Goal: Task Accomplishment & Management: Manage account settings

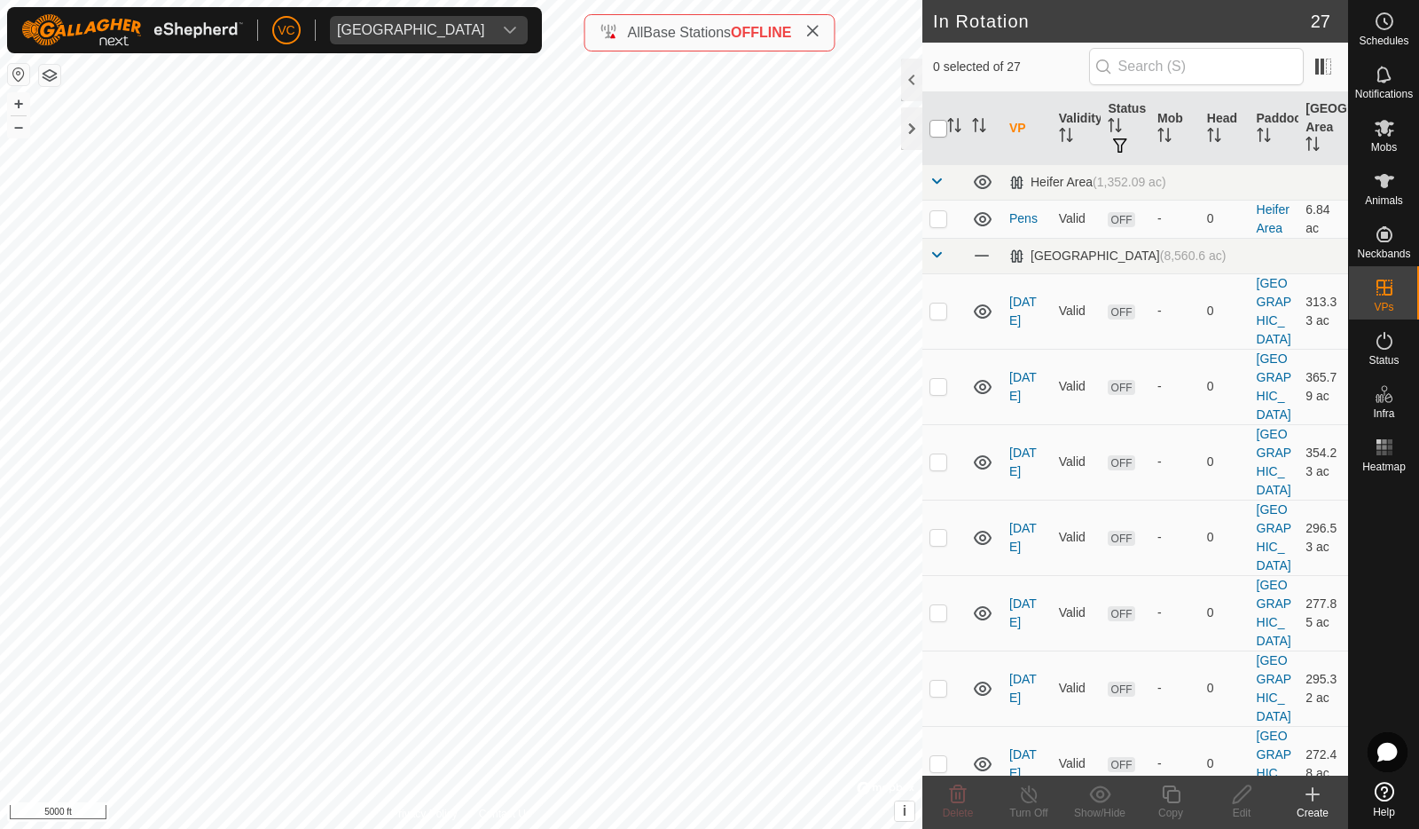
click at [939, 129] on input "checkbox" at bounding box center [939, 129] width 18 height 18
checkbox input "true"
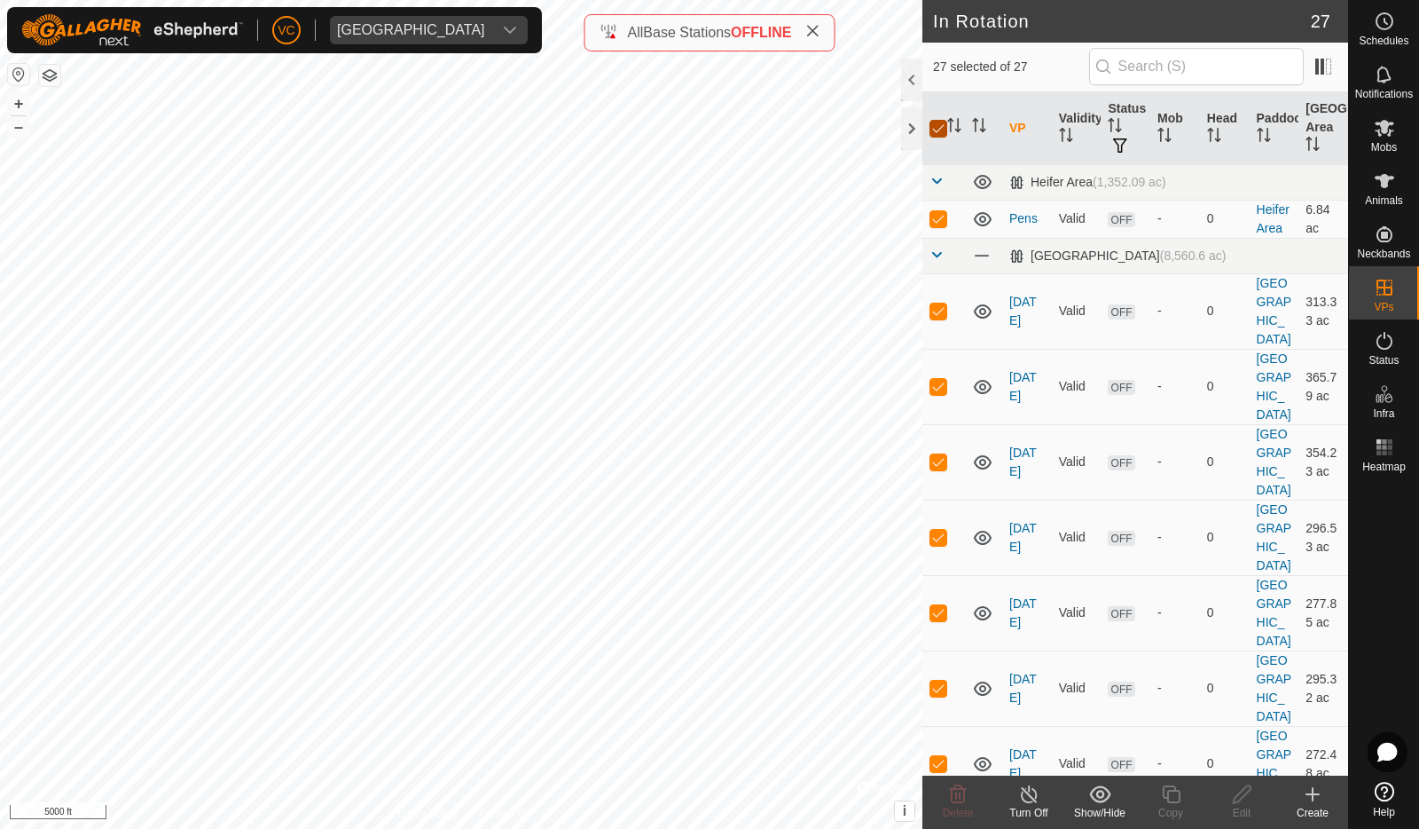
checkbox input "true"
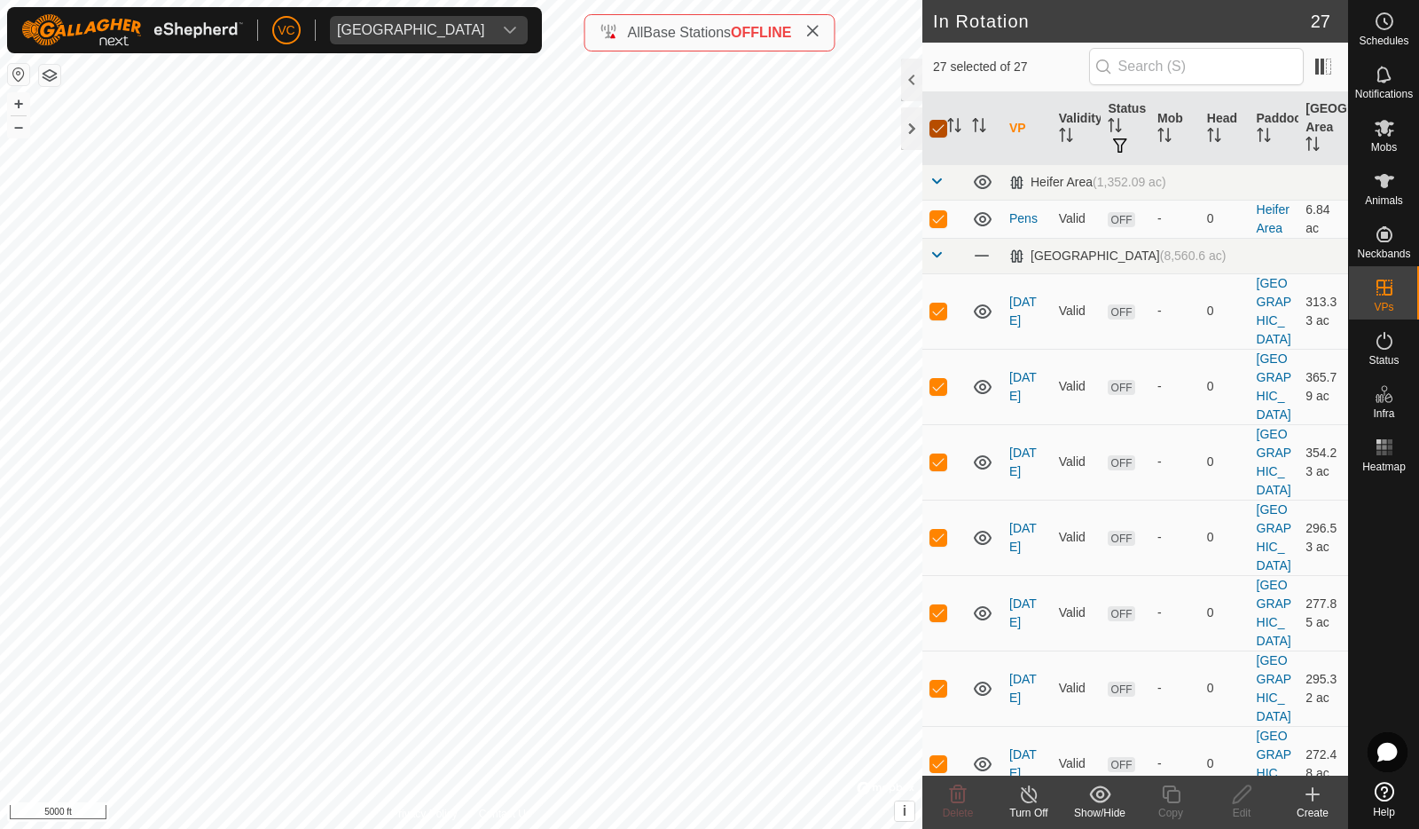
checkbox input "true"
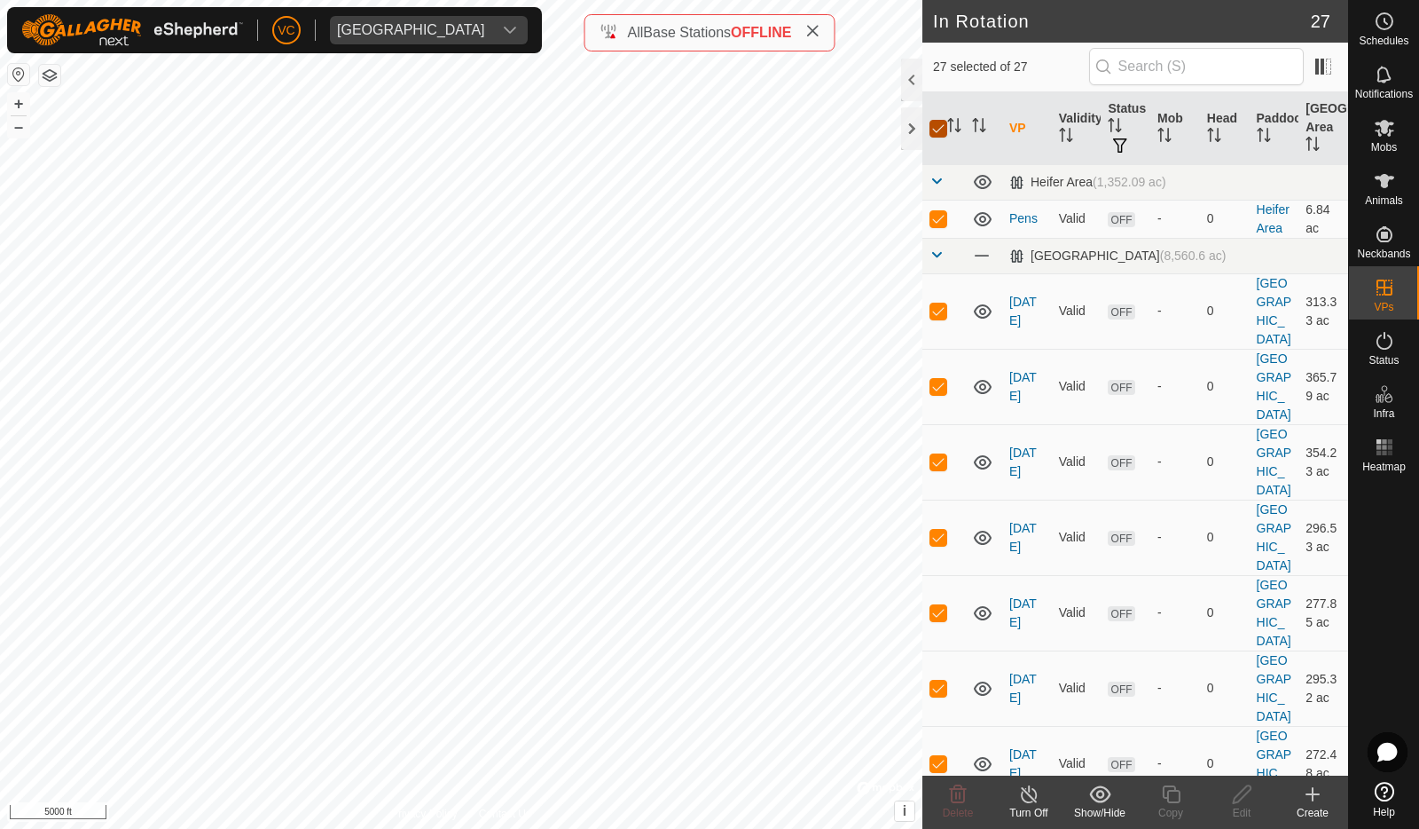
checkbox input "true"
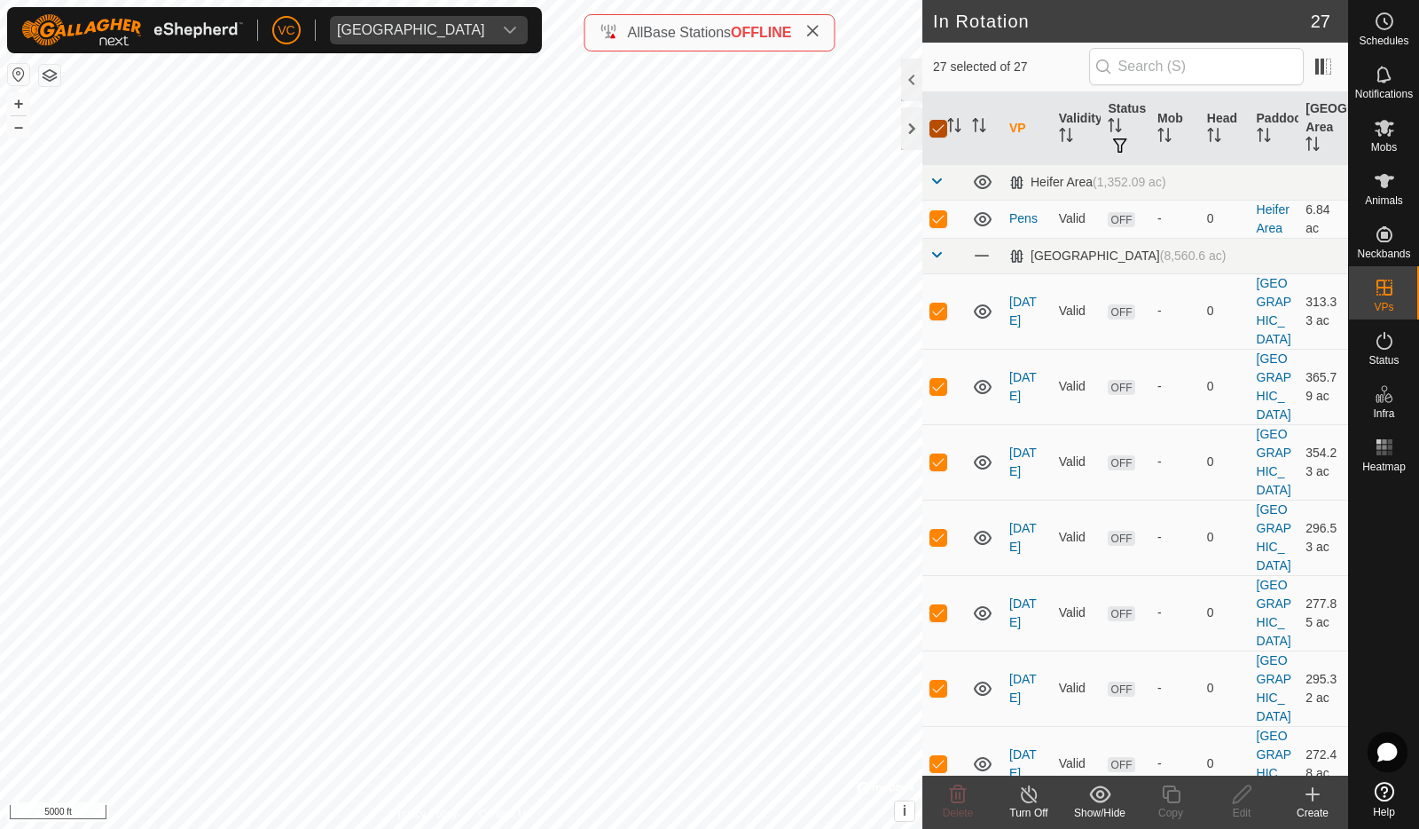
checkbox input "true"
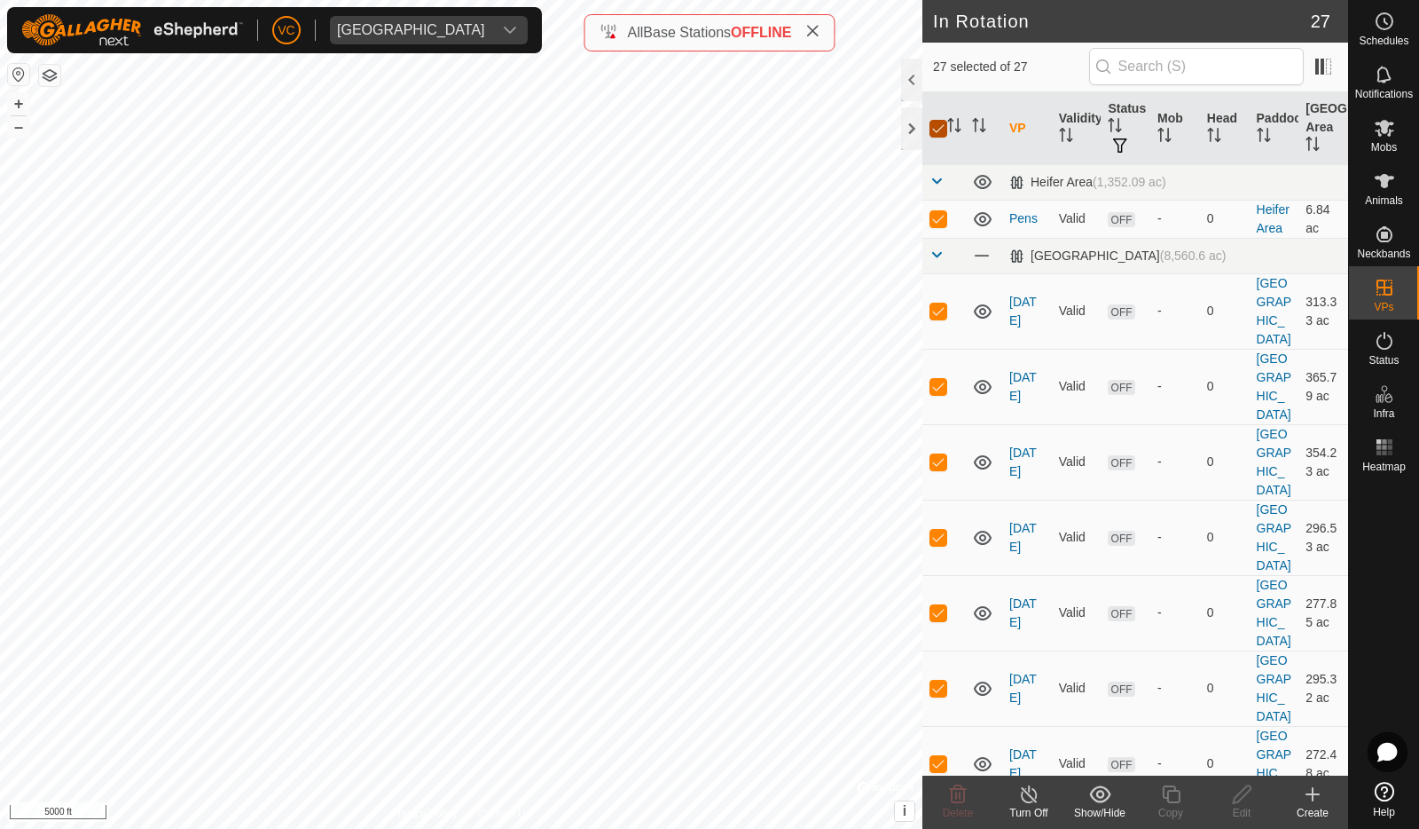
checkbox input "true"
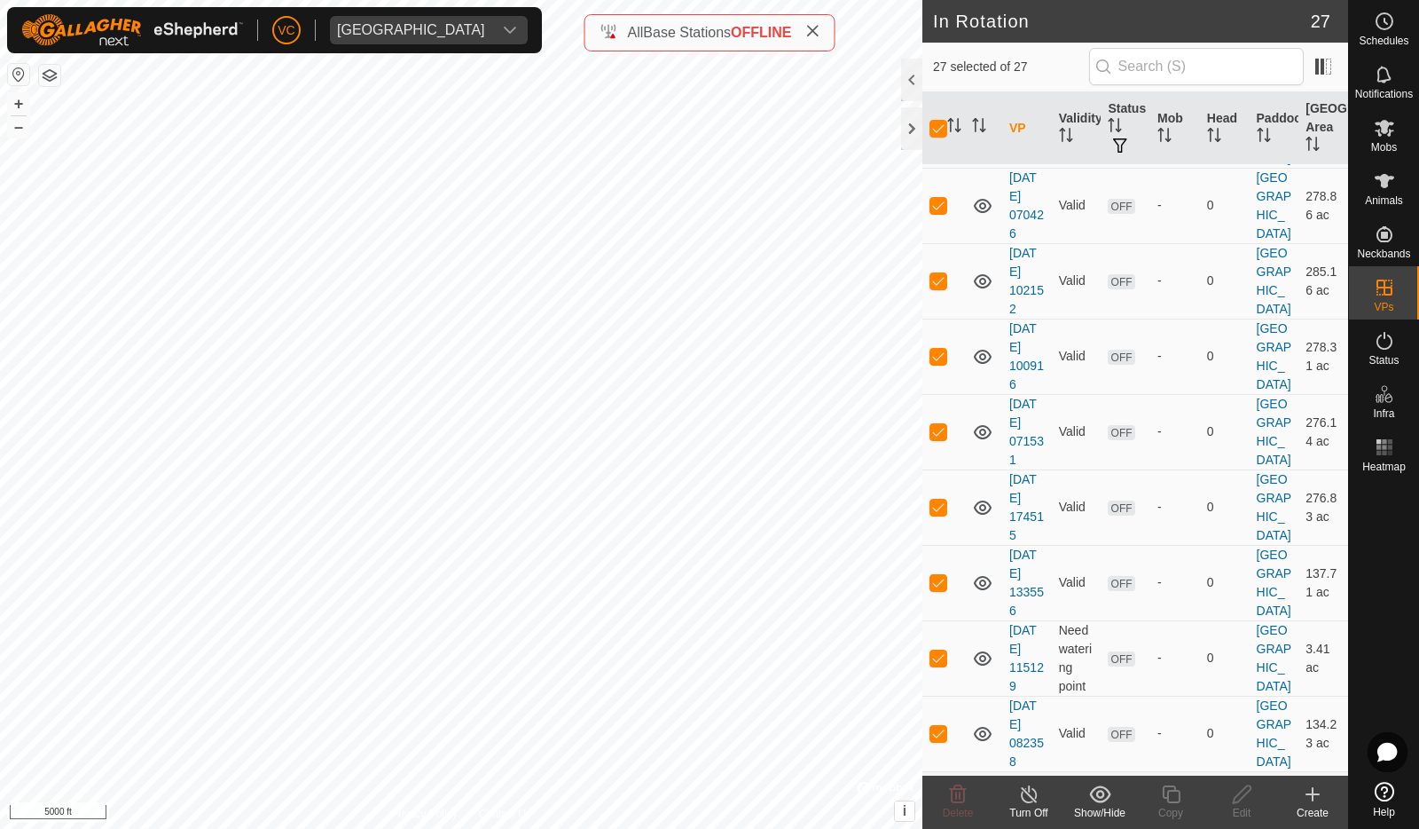
scroll to position [1449, 0]
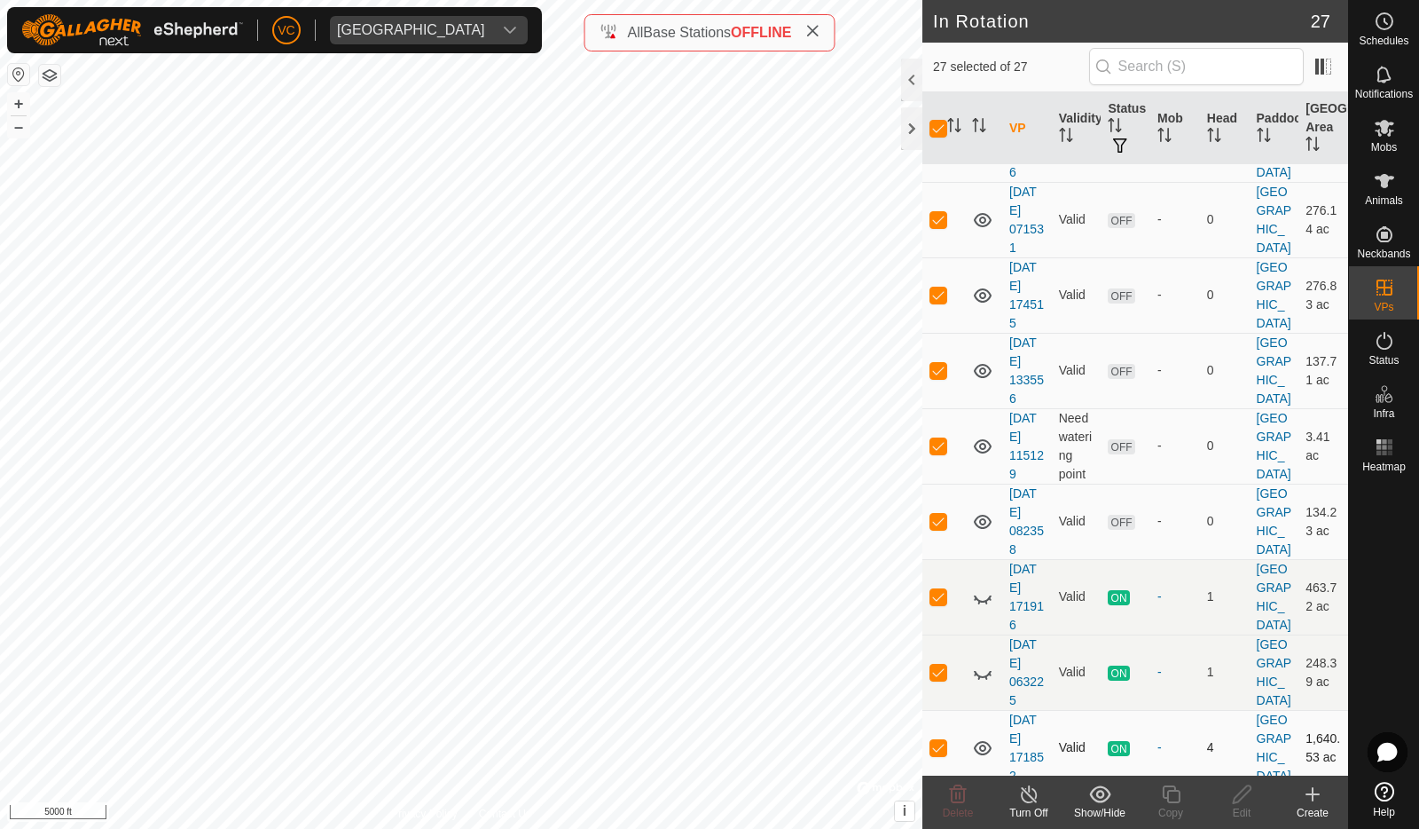
click at [943, 740] on p-checkbox at bounding box center [939, 747] width 18 height 14
checkbox input "false"
click at [943, 740] on p-checkbox at bounding box center [939, 747] width 18 height 14
checkbox input "true"
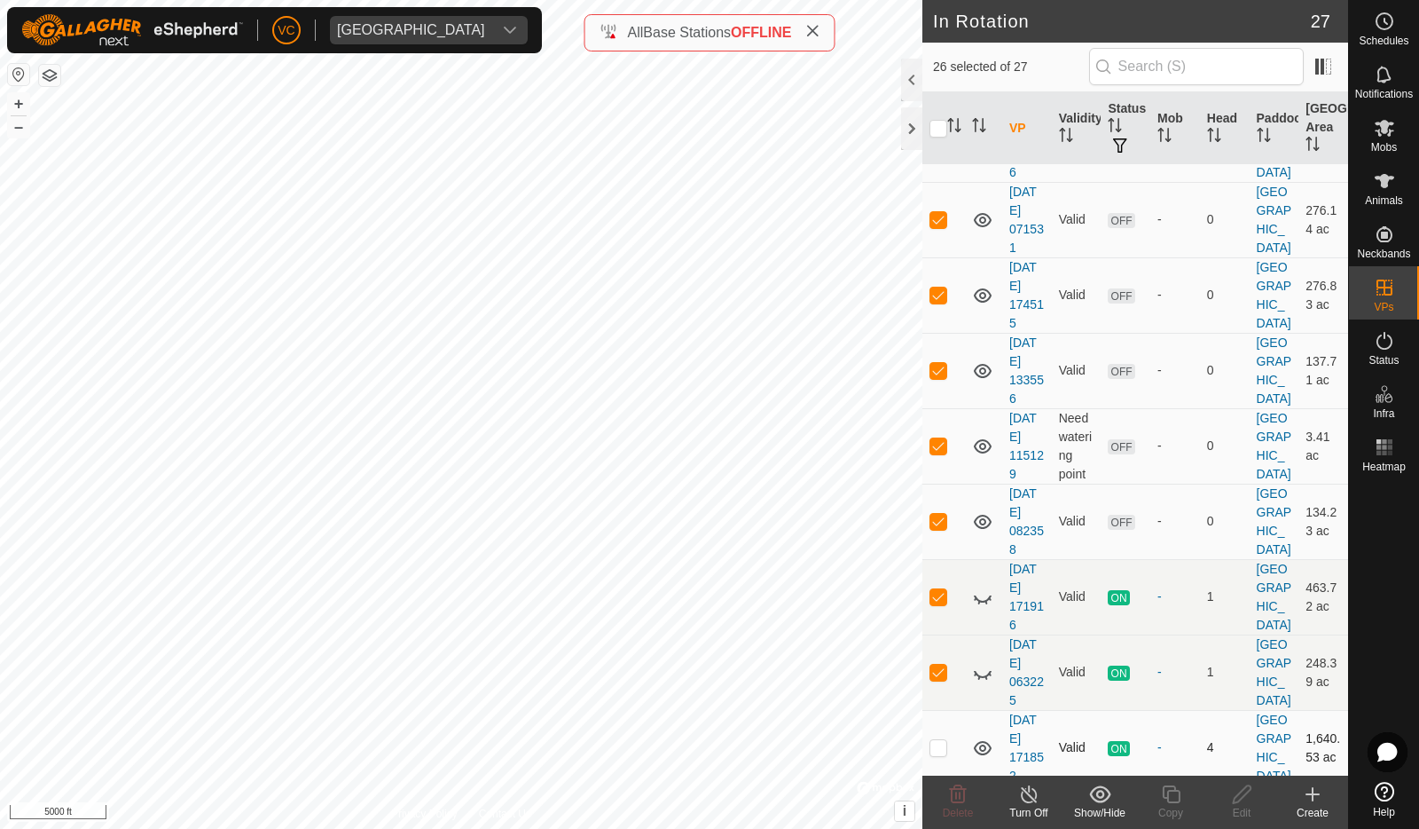
checkbox input "true"
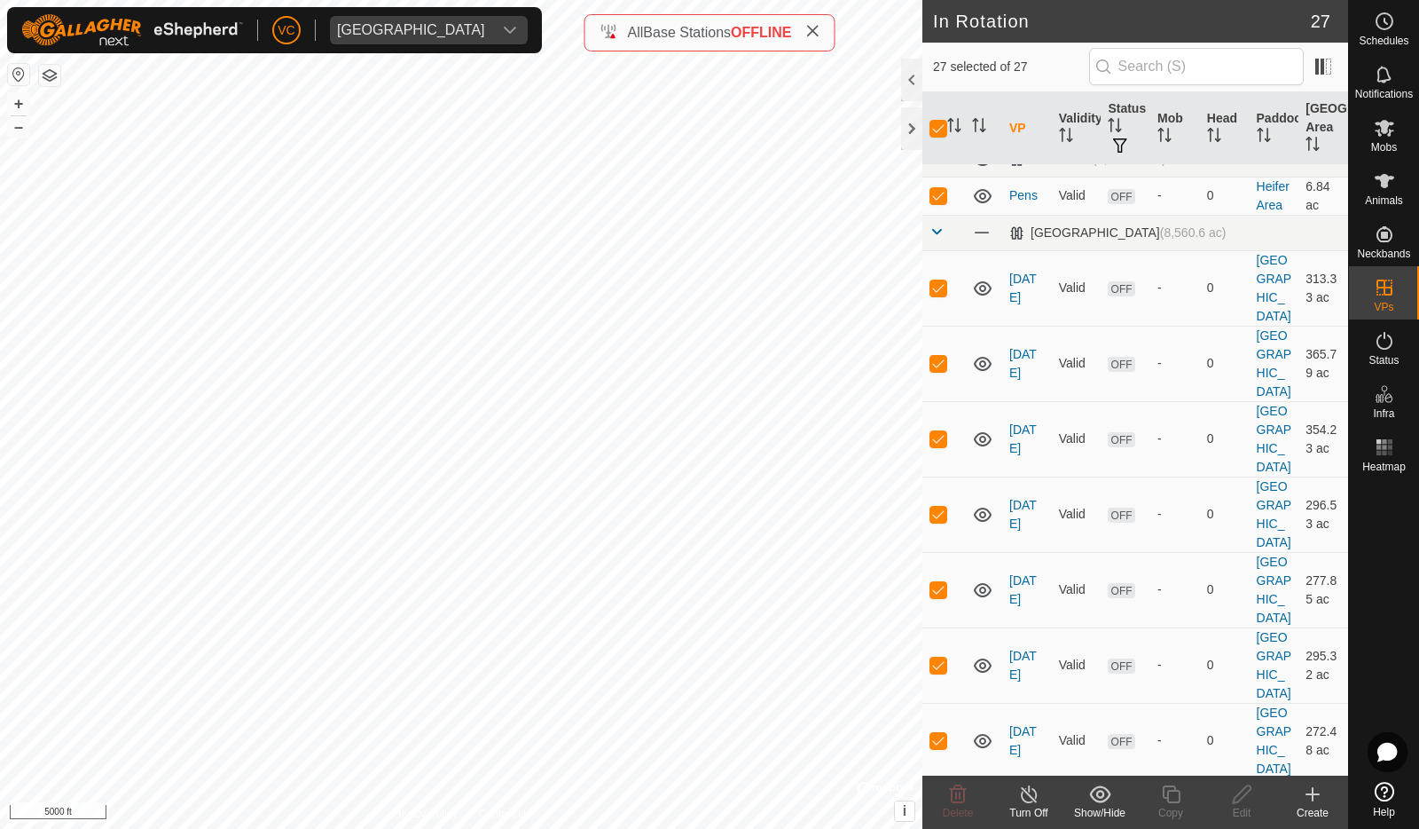
scroll to position [0, 0]
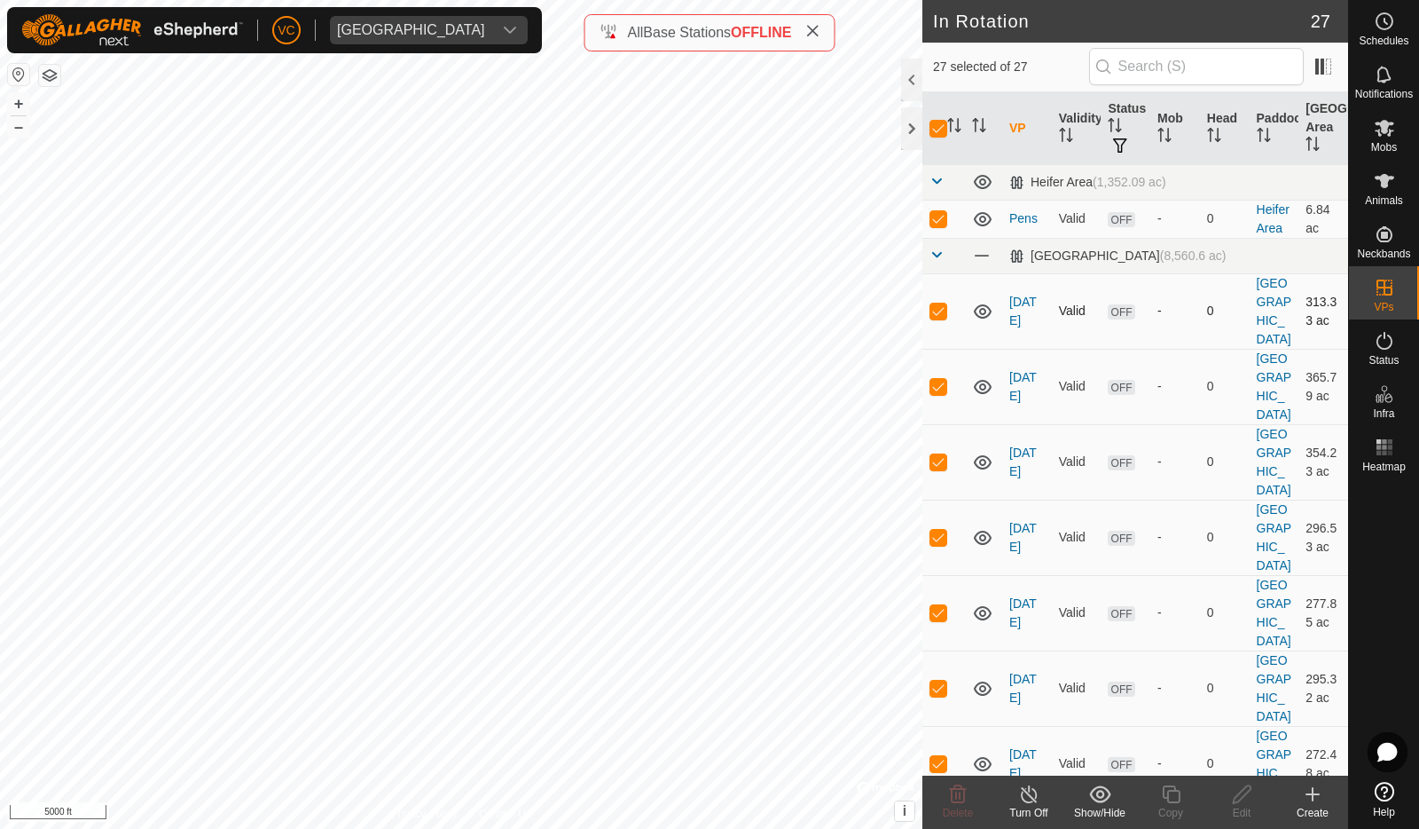
click at [936, 313] on p-checkbox at bounding box center [939, 310] width 18 height 14
checkbox input "false"
click at [936, 313] on p-checkbox at bounding box center [939, 310] width 18 height 14
checkbox input "true"
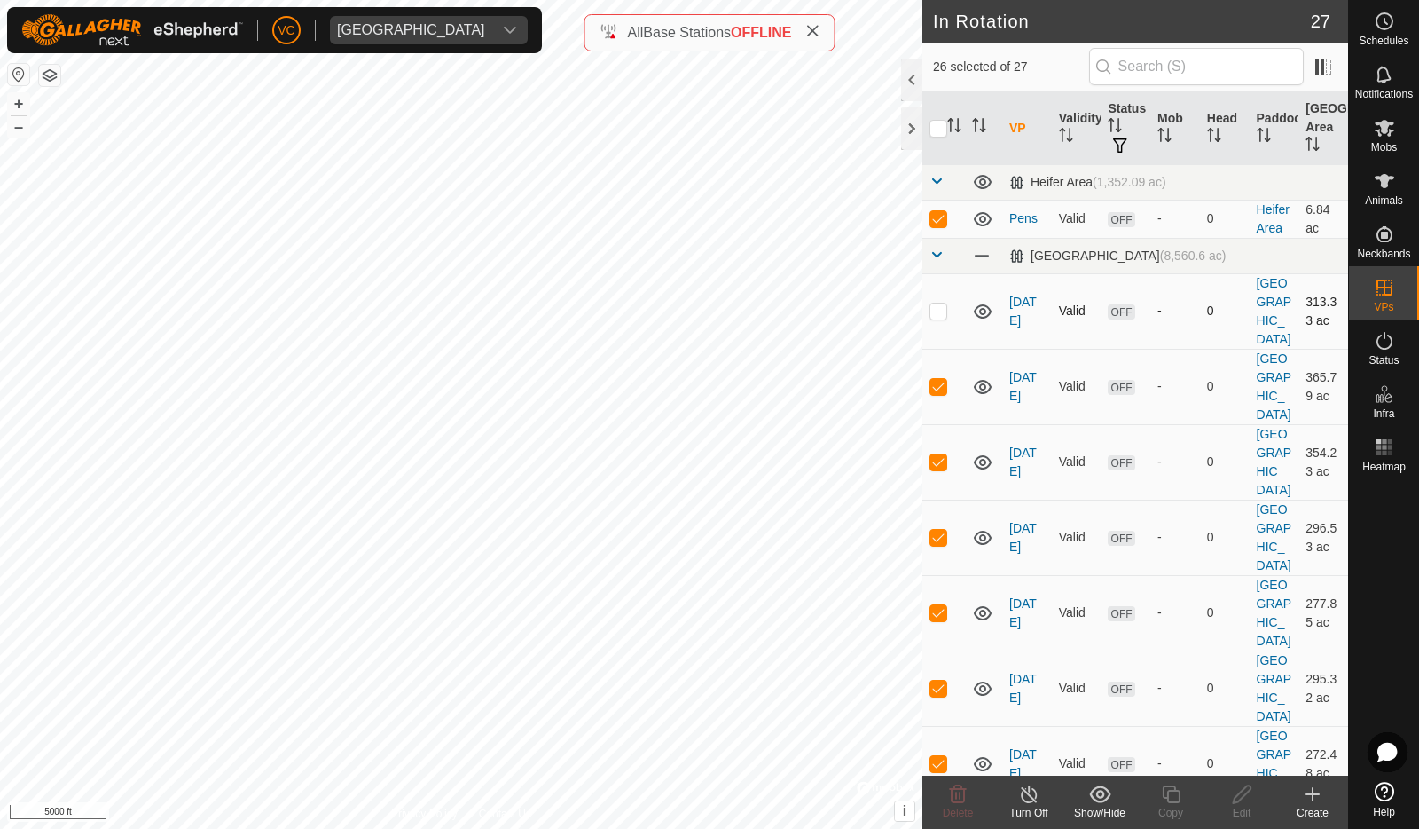
checkbox input "true"
click at [936, 312] on p-checkbox at bounding box center [939, 310] width 18 height 14
checkbox input "false"
click at [1025, 798] on icon at bounding box center [1029, 793] width 22 height 21
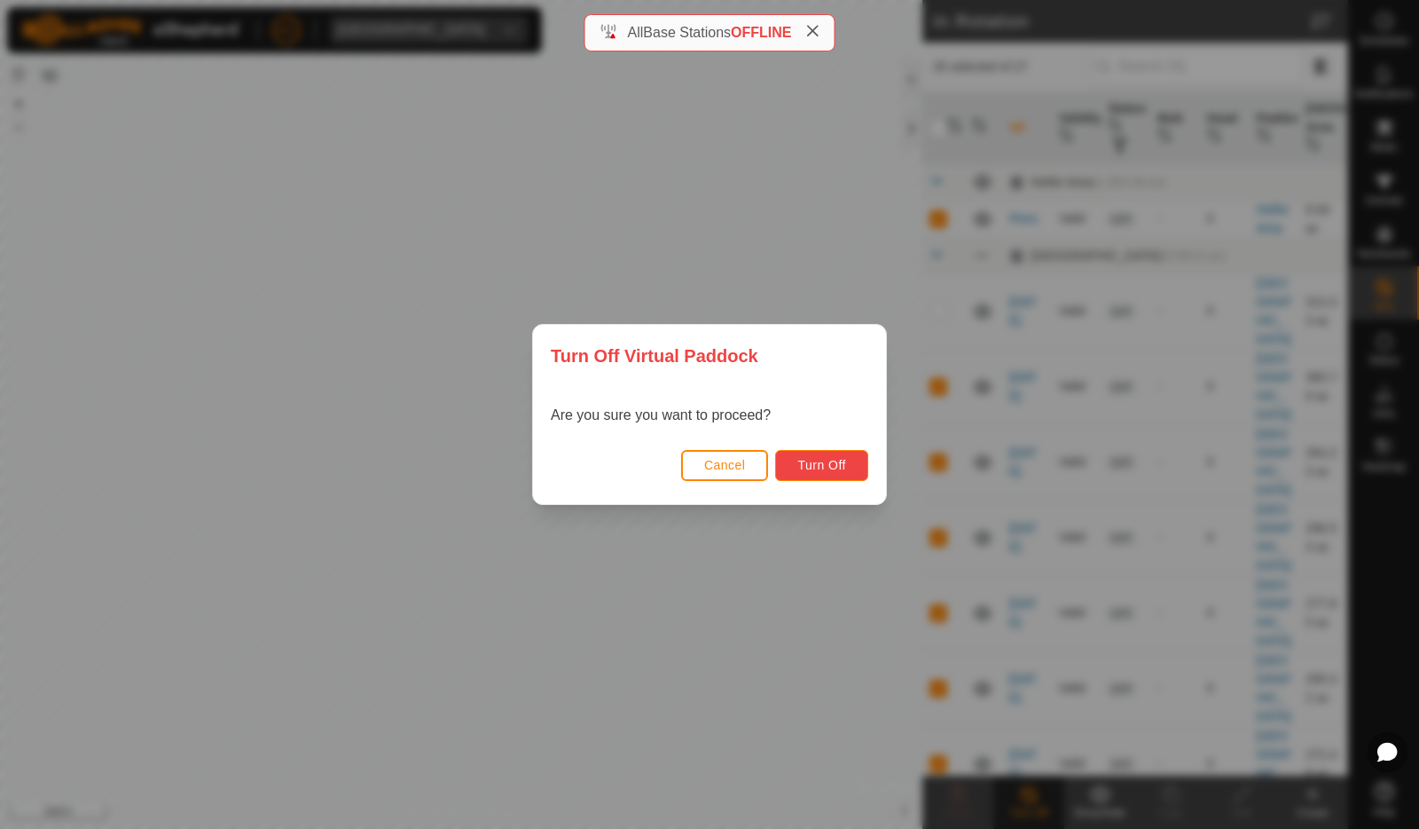
click at [822, 468] on span "Turn Off" at bounding box center [822, 465] width 49 height 14
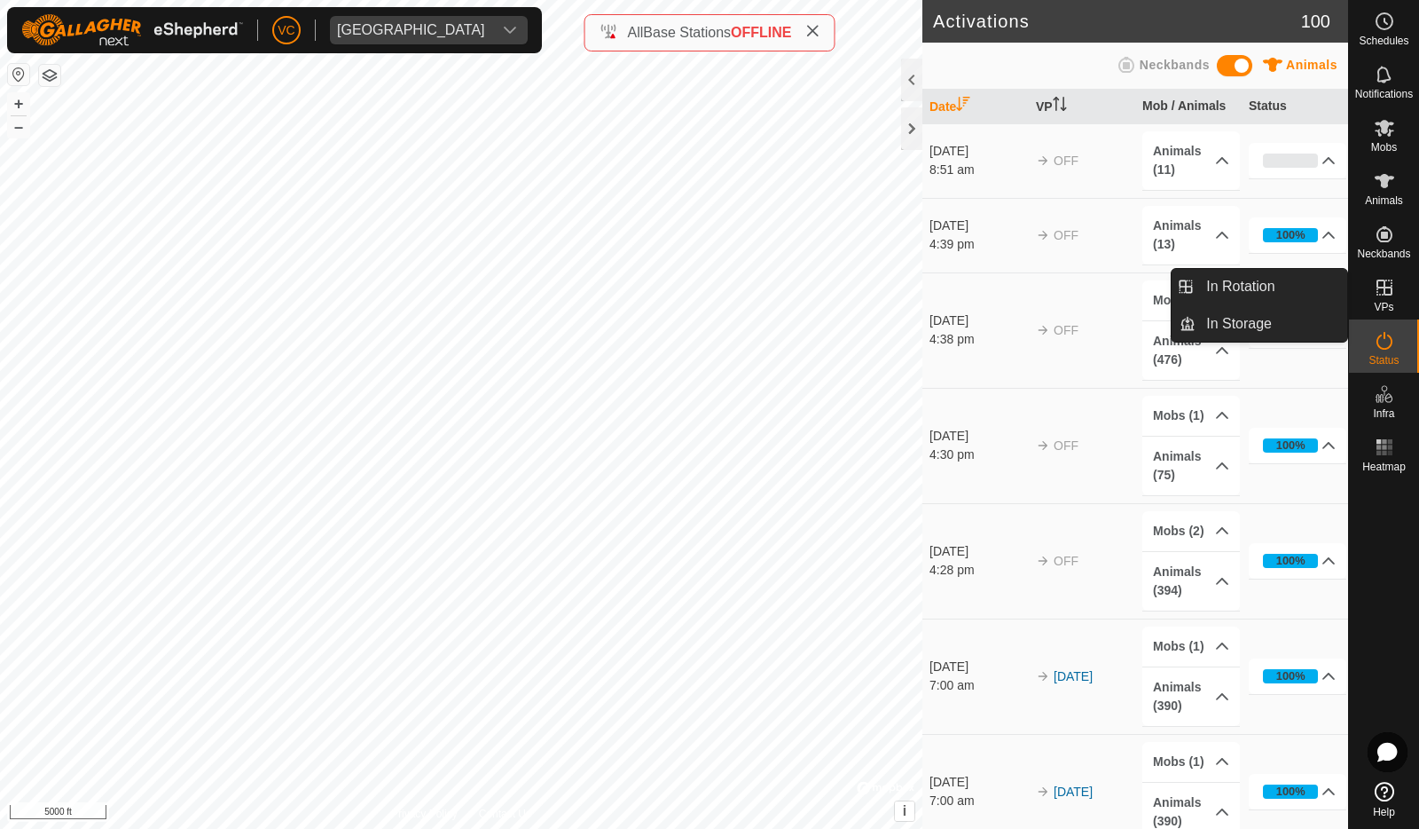
click at [1398, 287] on link "In Rotation" at bounding box center [1343, 288] width 152 height 35
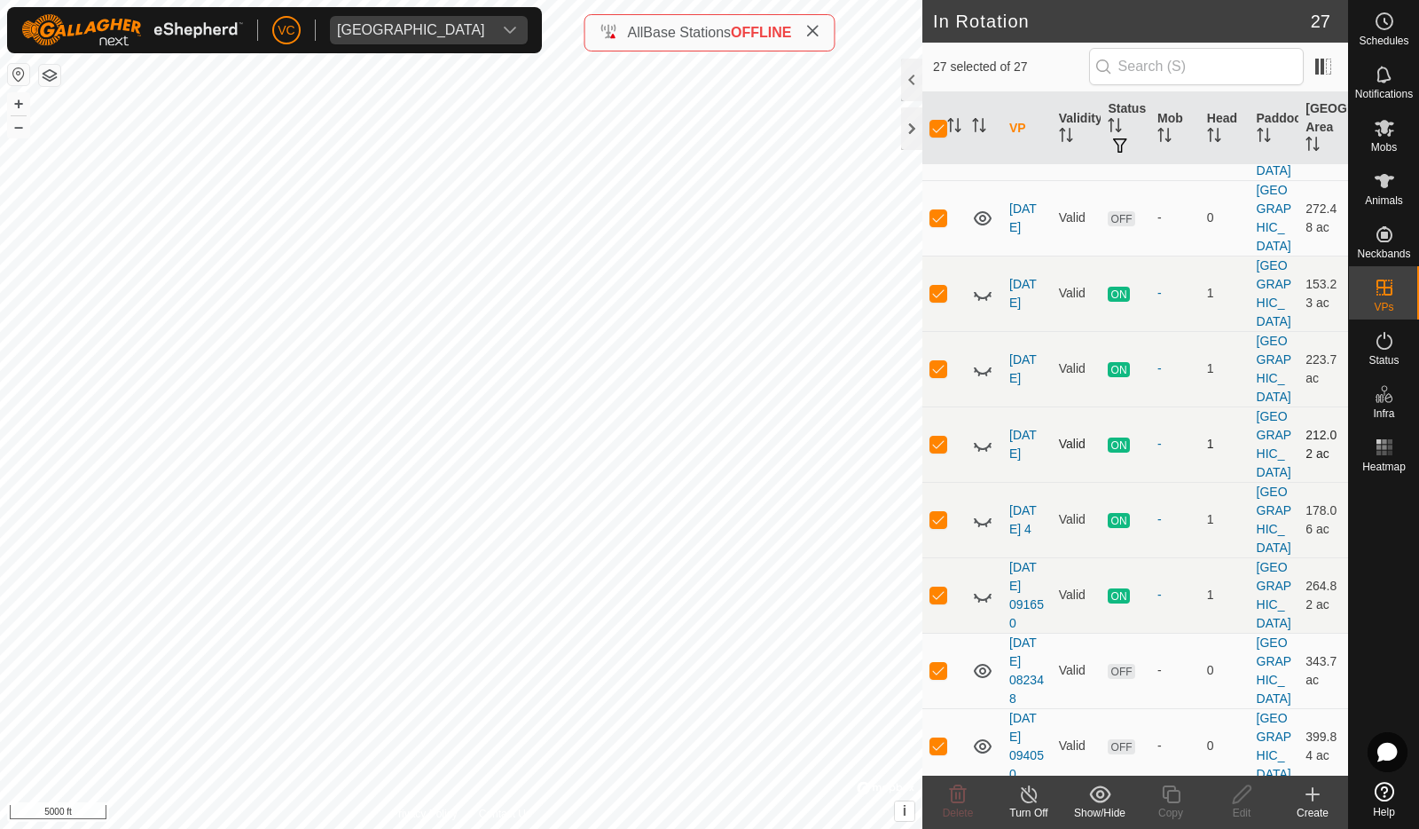
scroll to position [545, 0]
click at [938, 287] on p-checkbox at bounding box center [939, 294] width 18 height 14
checkbox input "false"
click at [937, 366] on p-checkbox at bounding box center [939, 369] width 18 height 14
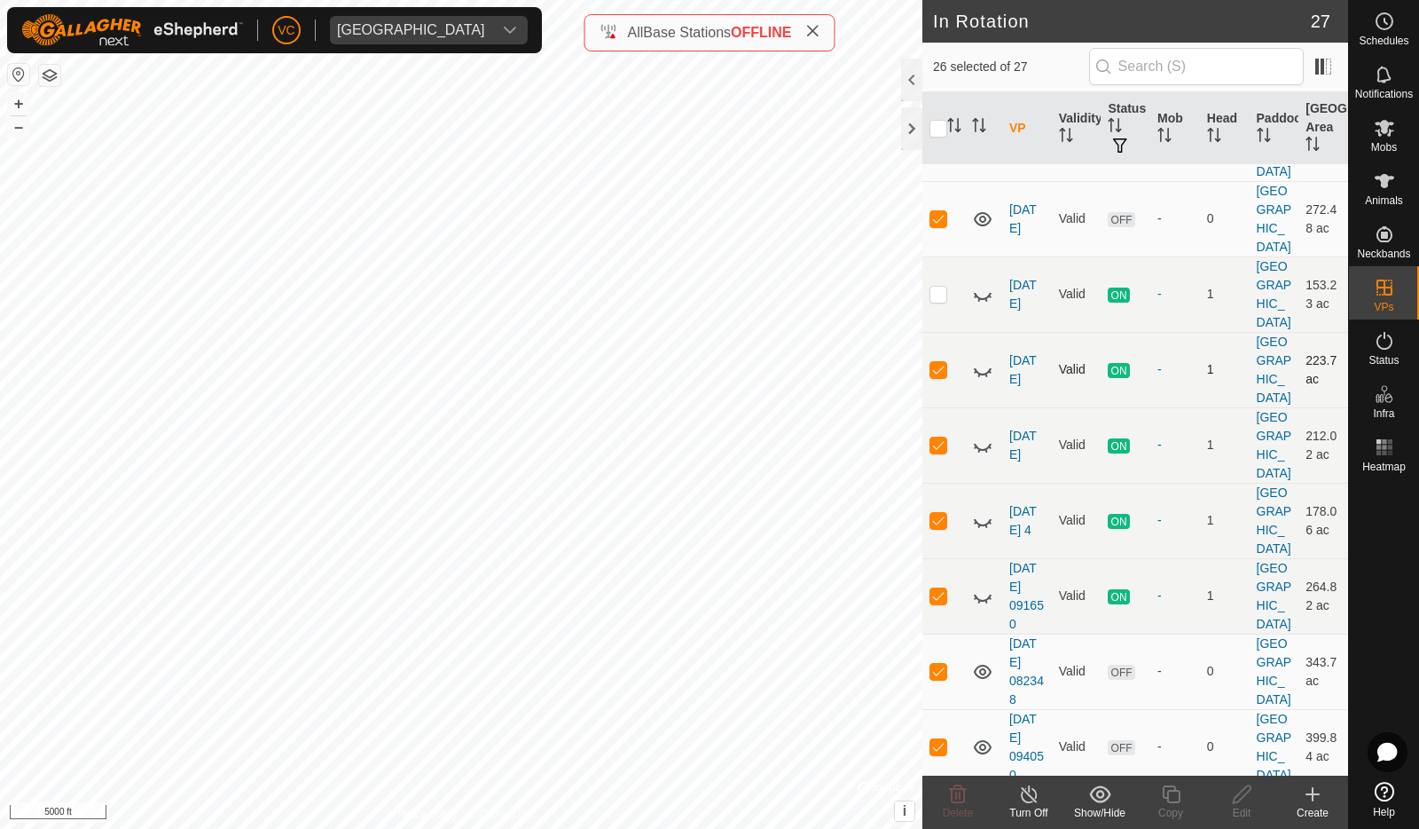
checkbox input "false"
click at [940, 437] on p-checkbox at bounding box center [939, 444] width 18 height 14
checkbox input "false"
click at [941, 515] on p-checkbox at bounding box center [939, 520] width 18 height 14
checkbox input "false"
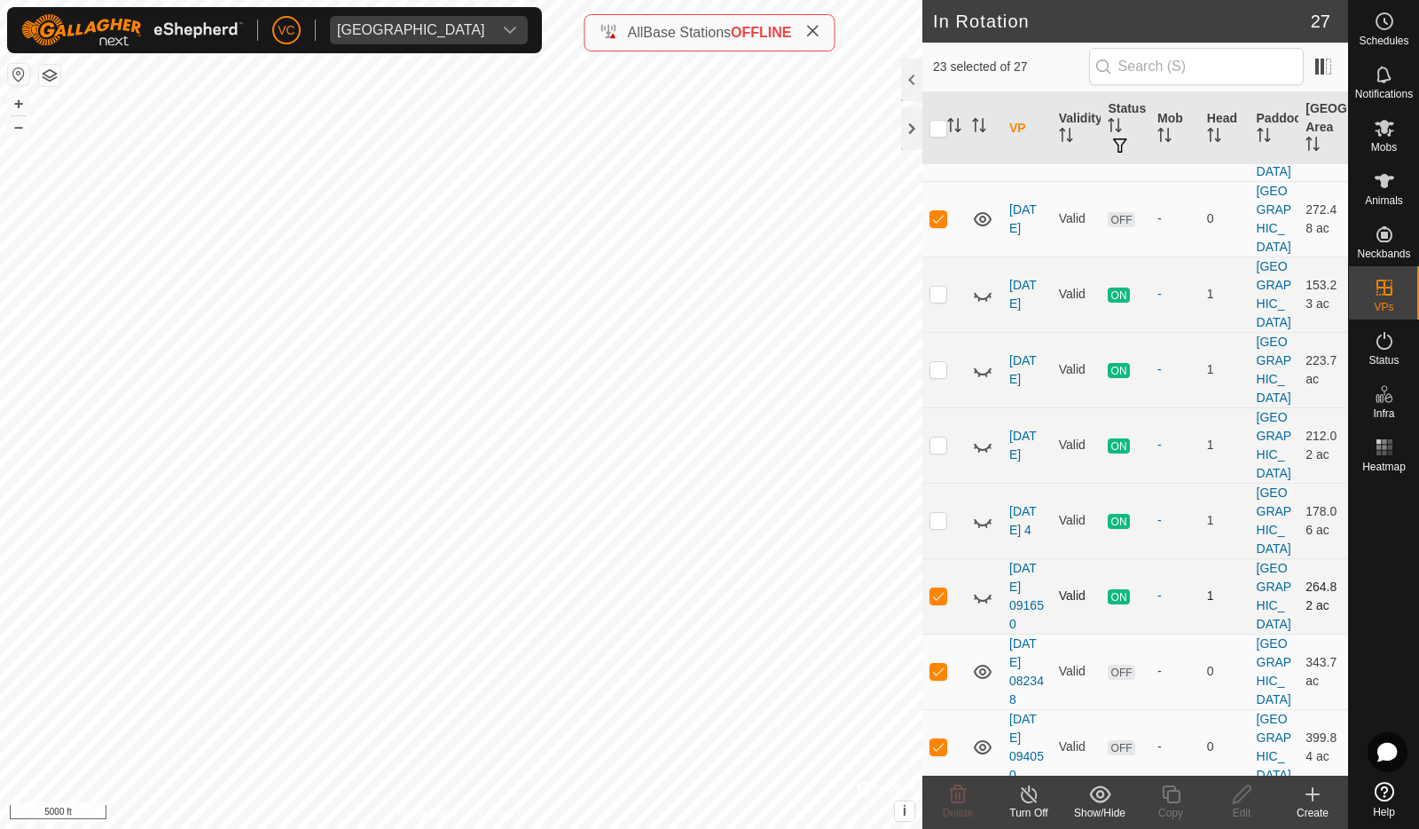
click at [939, 588] on p-checkbox at bounding box center [939, 595] width 18 height 14
checkbox input "false"
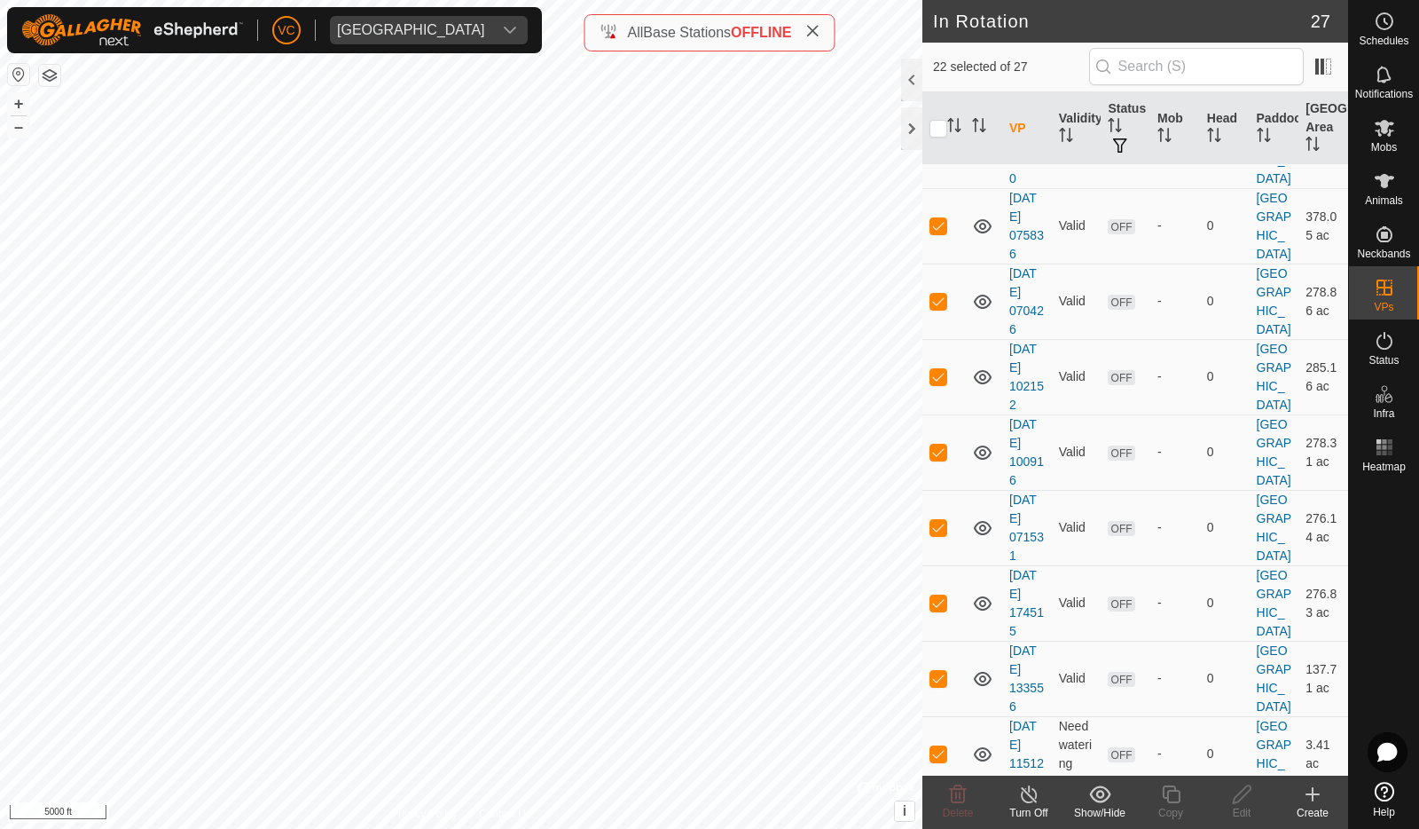
scroll to position [1449, 0]
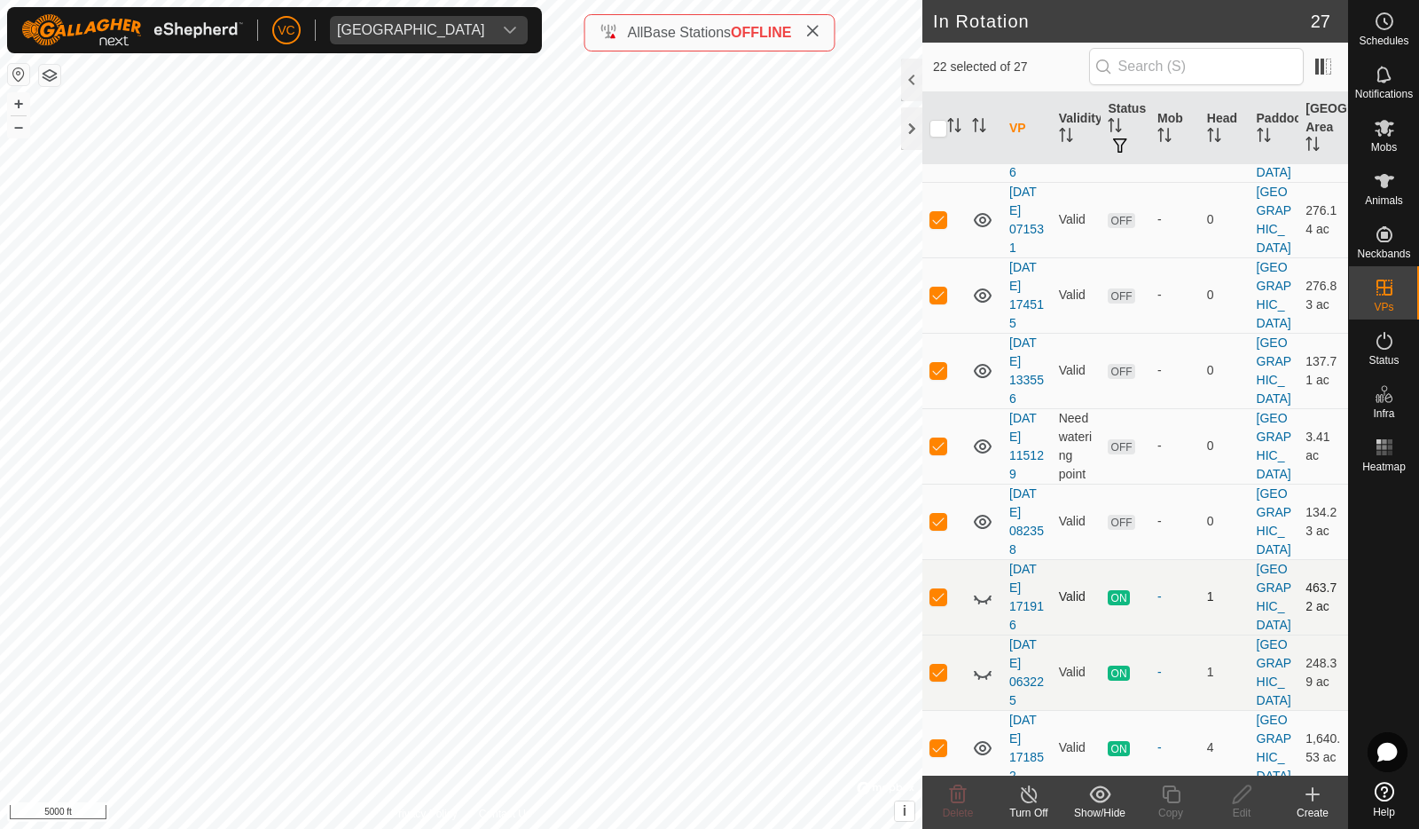
click at [932, 589] on p-checkbox at bounding box center [939, 596] width 18 height 14
checkbox input "false"
click at [942, 673] on td at bounding box center [944, 671] width 43 height 75
checkbox input "false"
click at [947, 741] on p-checkbox at bounding box center [939, 747] width 18 height 14
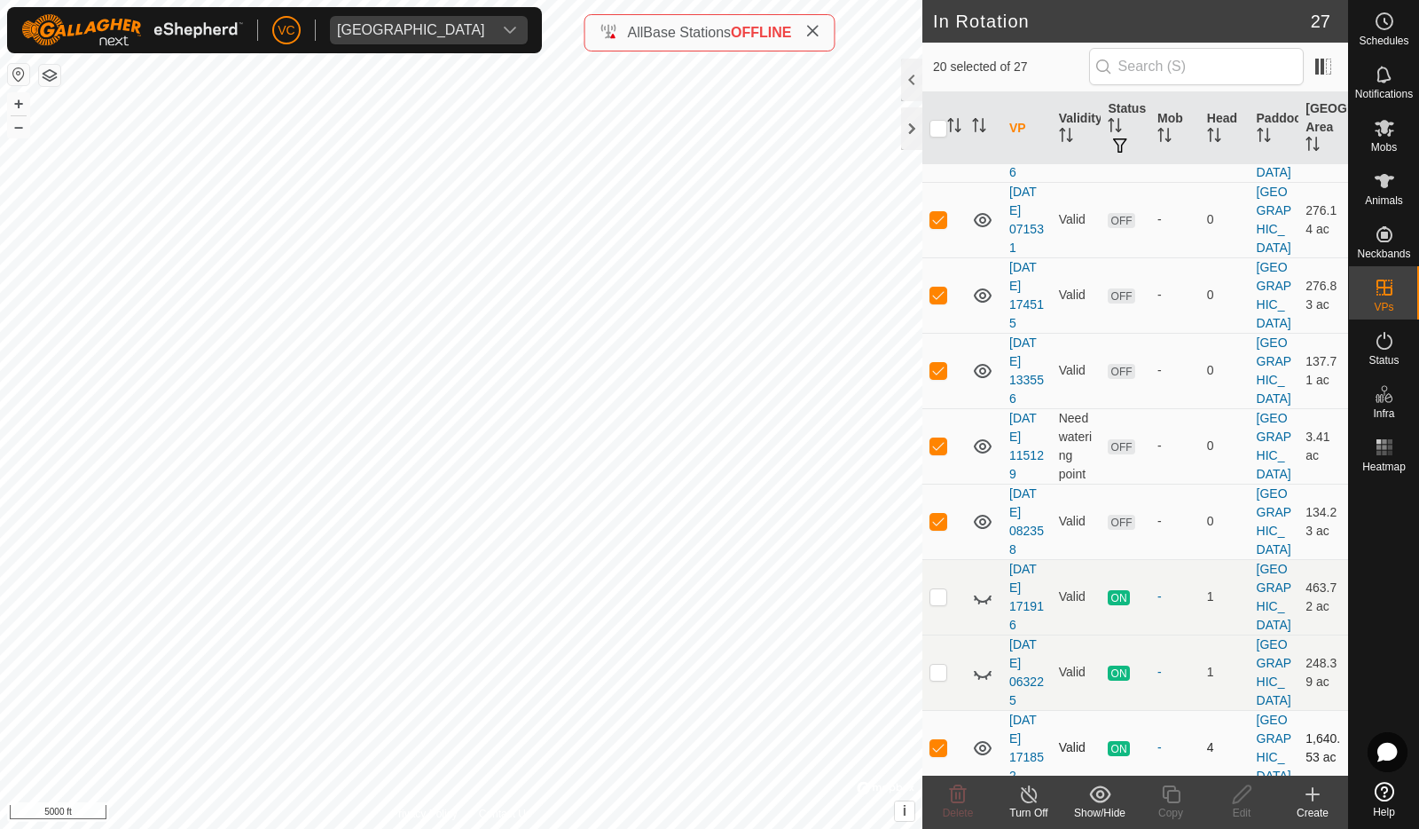
checkbox input "false"
click at [950, 801] on icon at bounding box center [957, 793] width 21 height 21
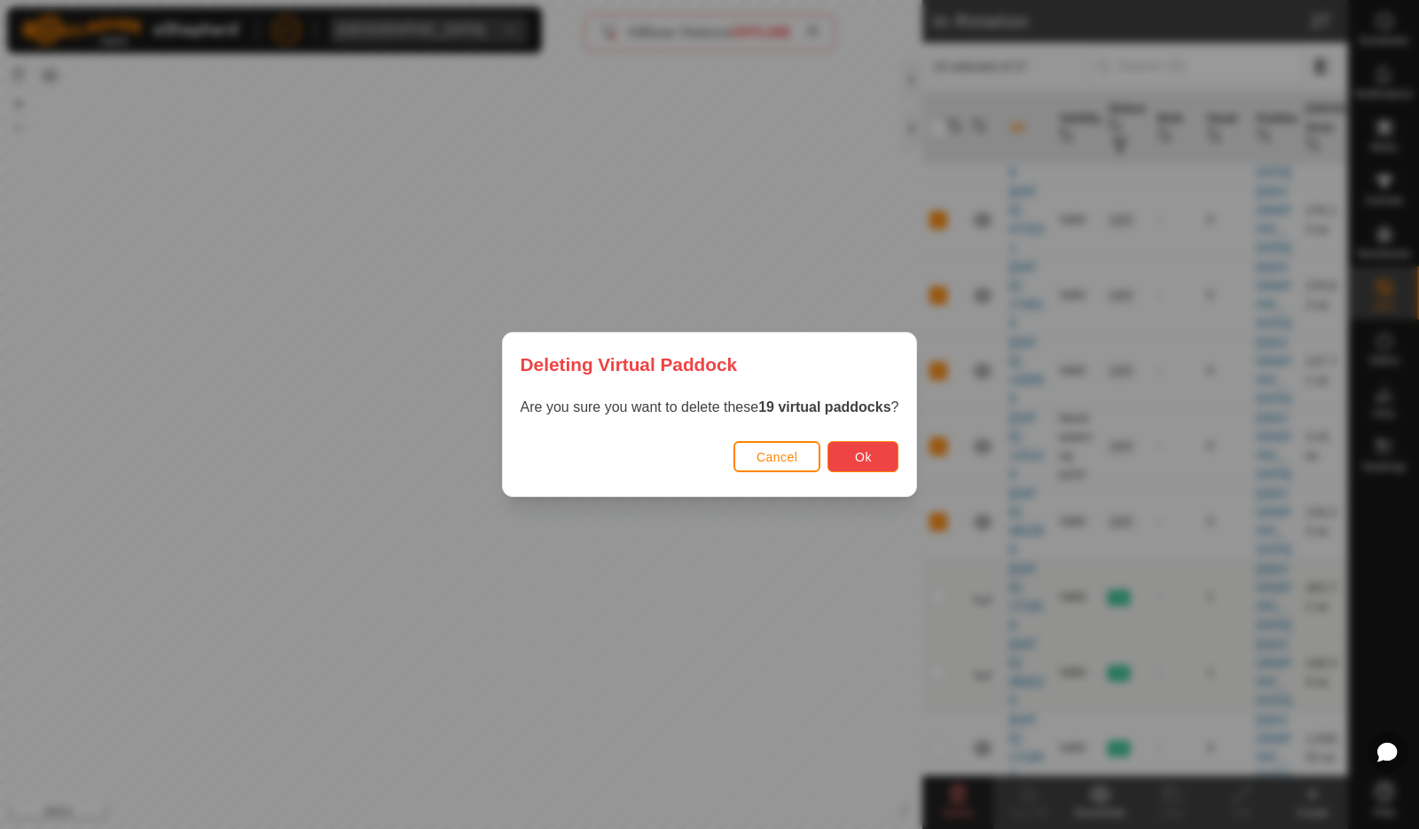
click at [881, 454] on button "Ok" at bounding box center [863, 456] width 71 height 31
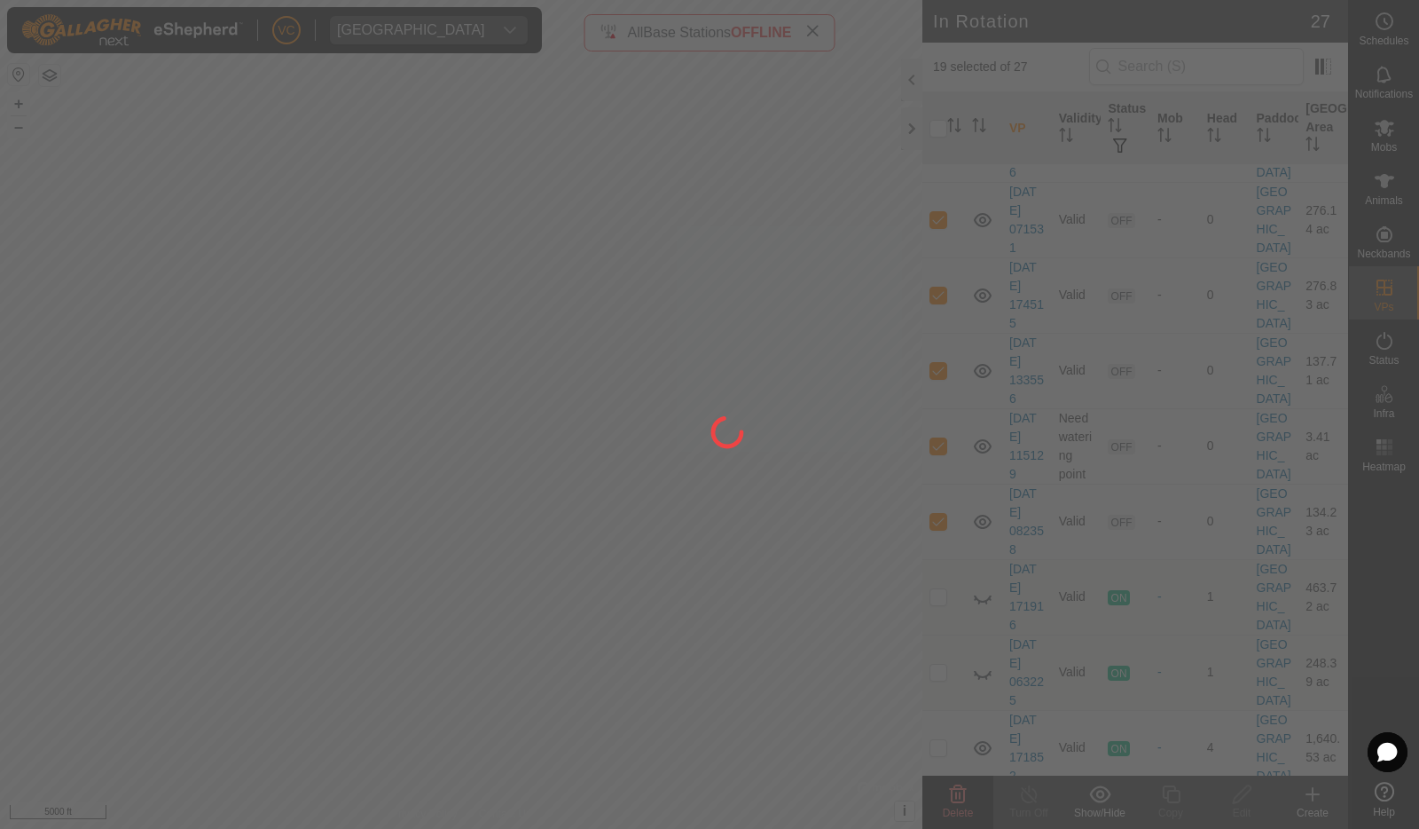
checkbox input "false"
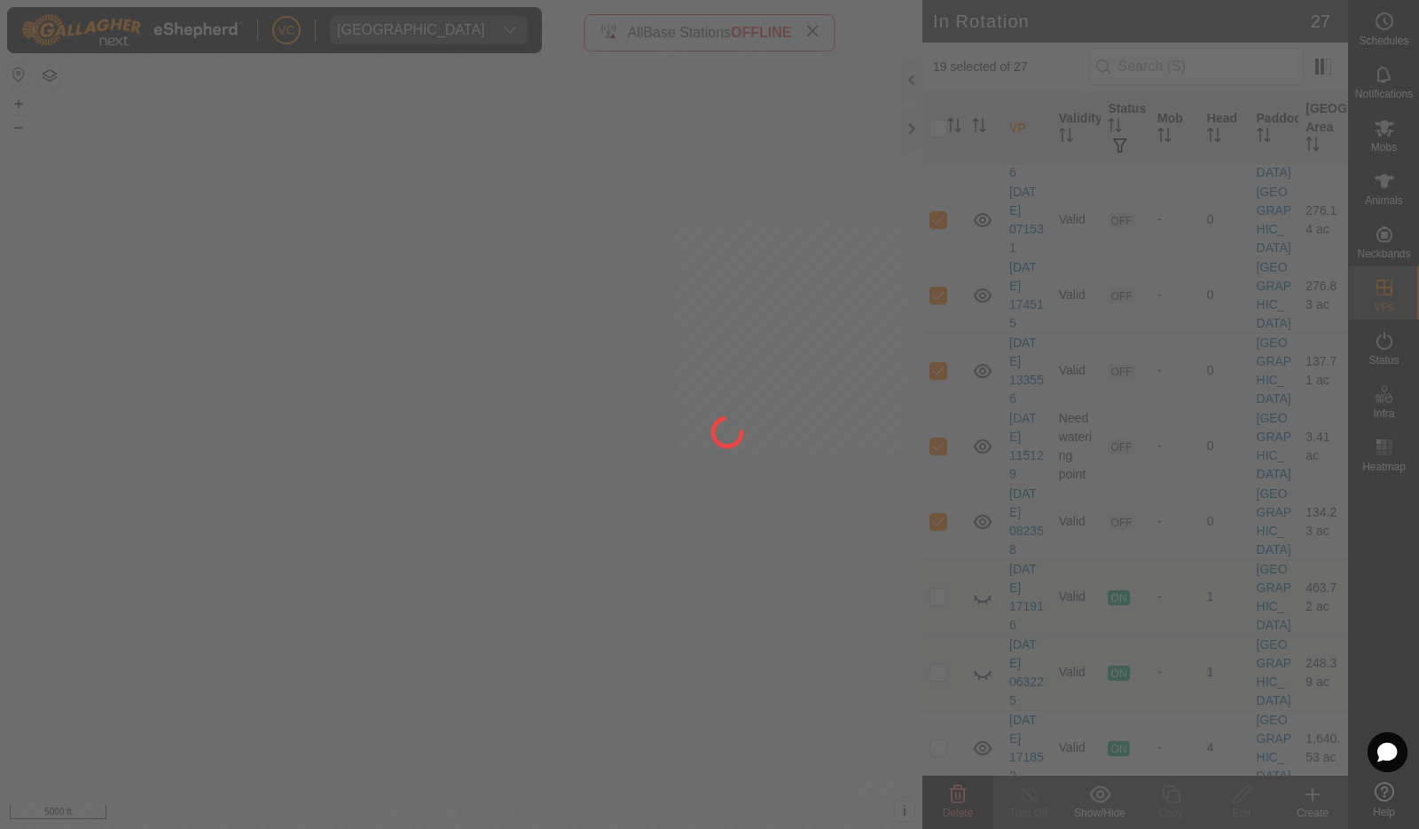
checkbox input "false"
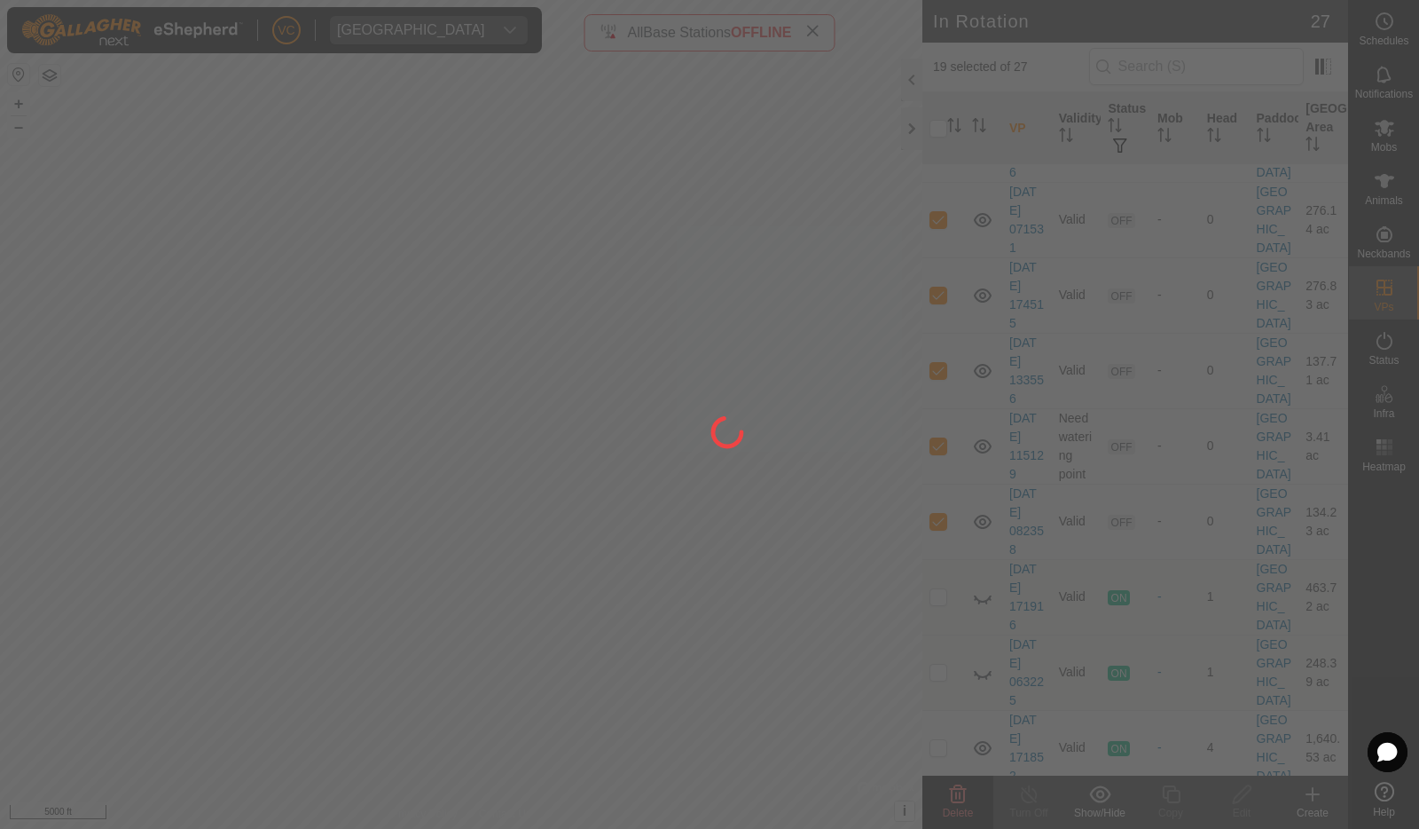
checkbox input "false"
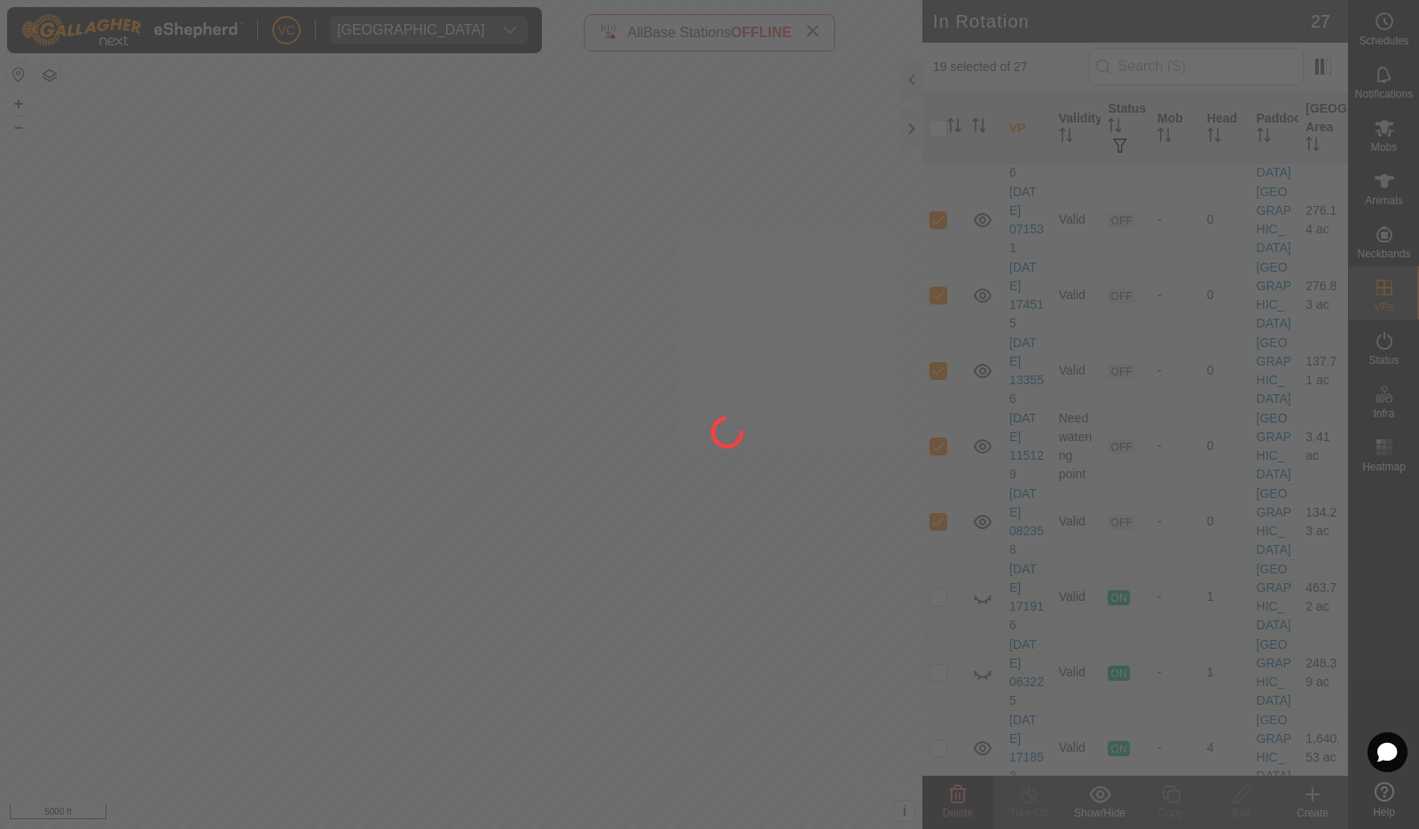
checkbox input "false"
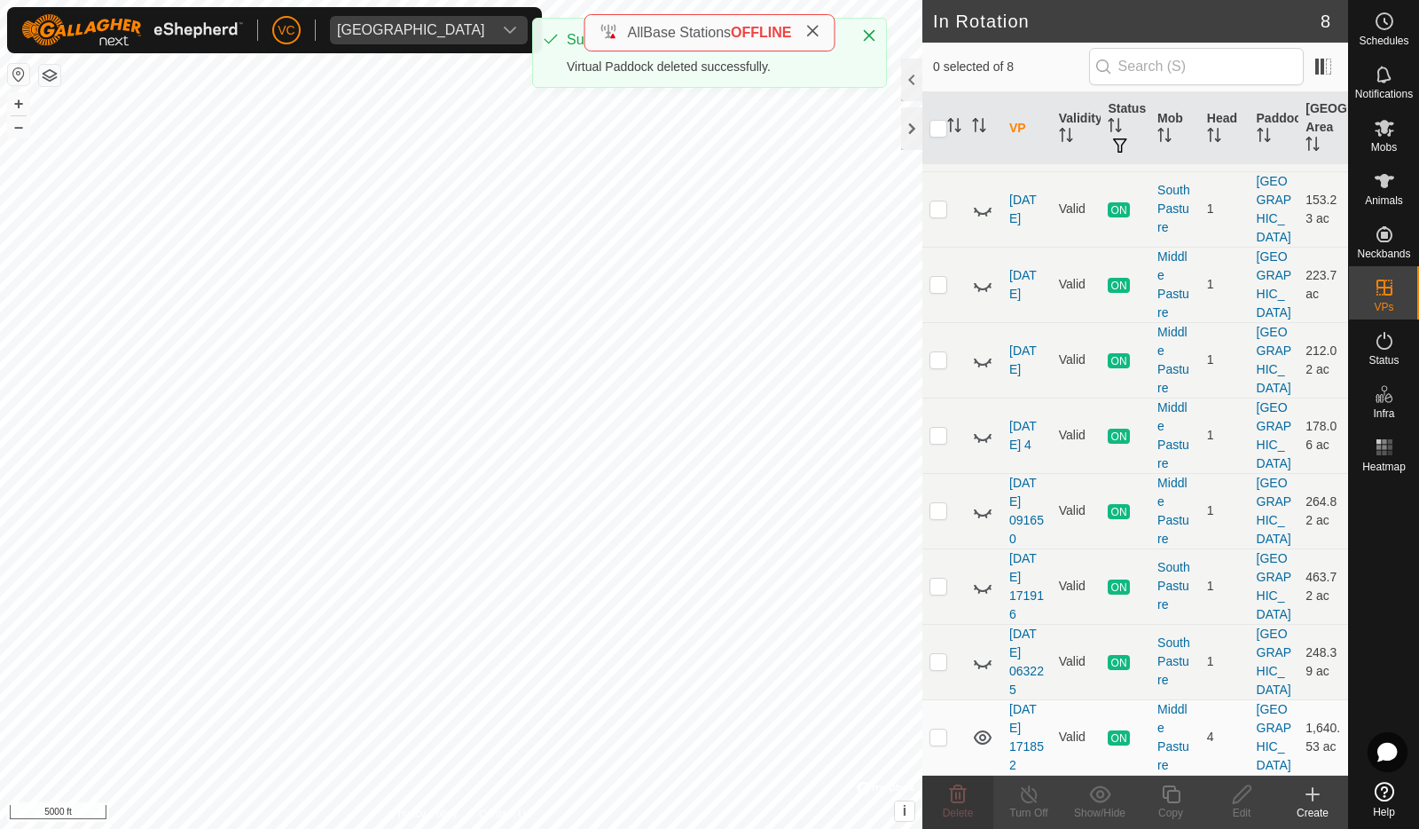
scroll to position [0, 0]
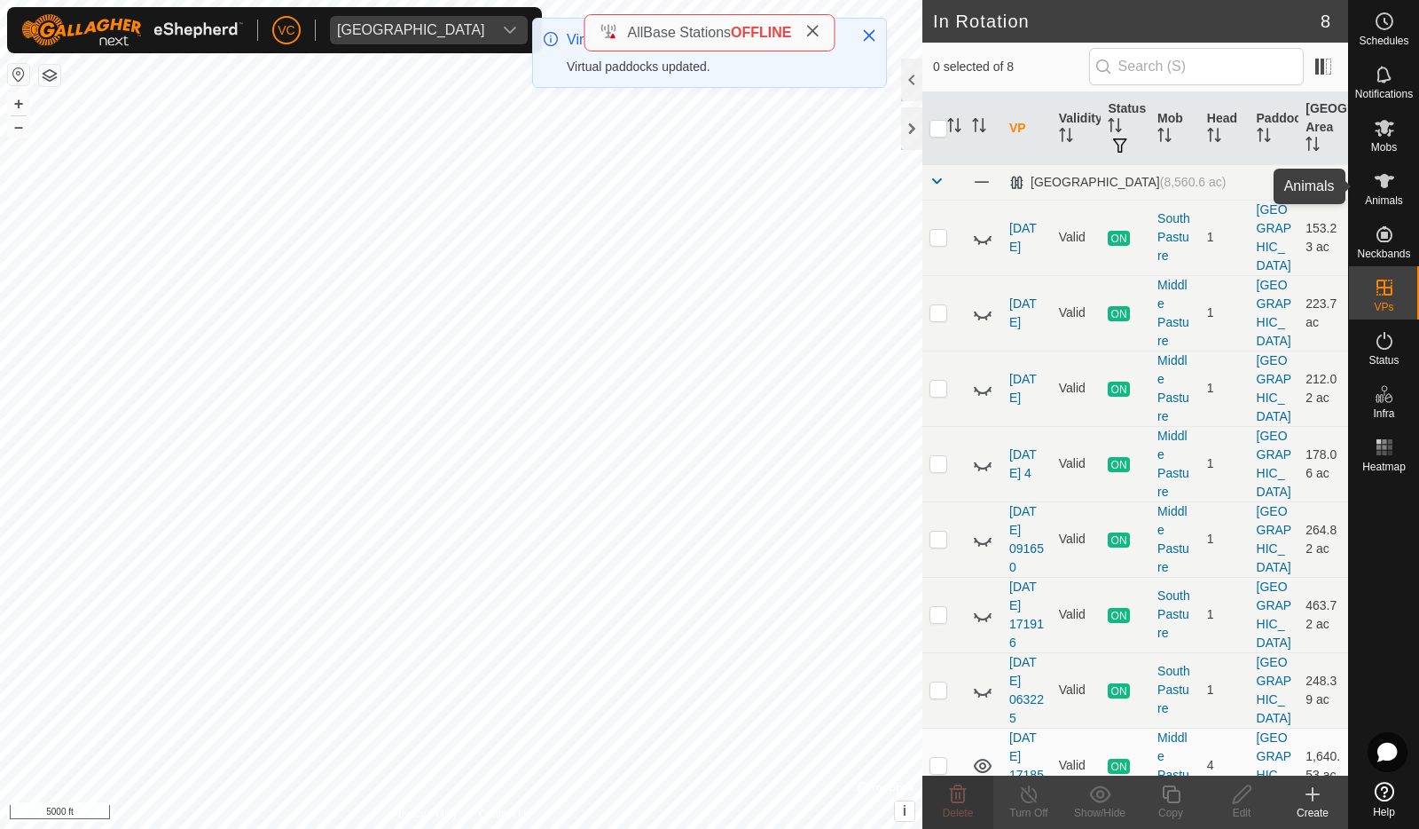
click at [1396, 189] on es-animals-svg-icon at bounding box center [1385, 181] width 32 height 28
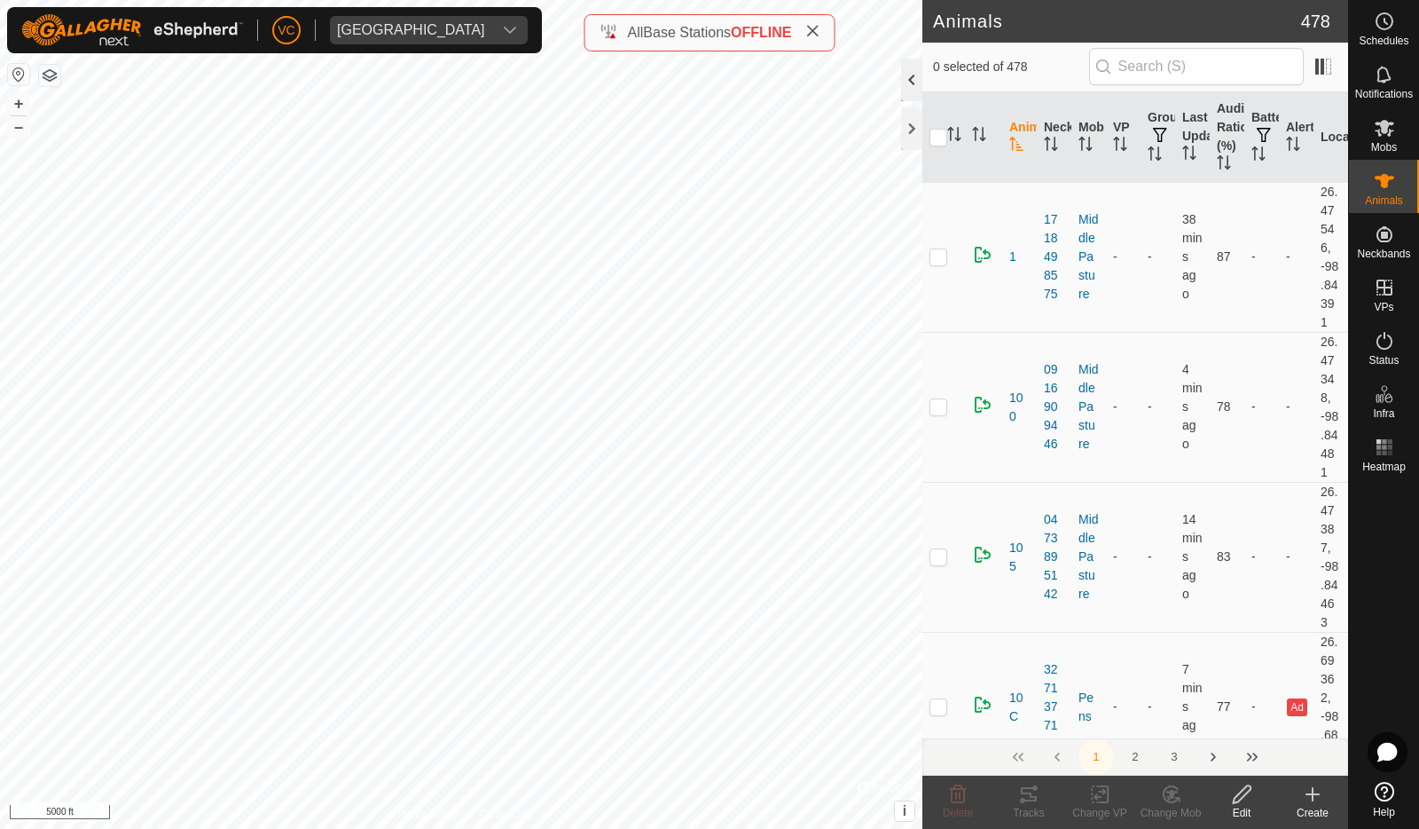
click at [908, 77] on div at bounding box center [911, 80] width 21 height 43
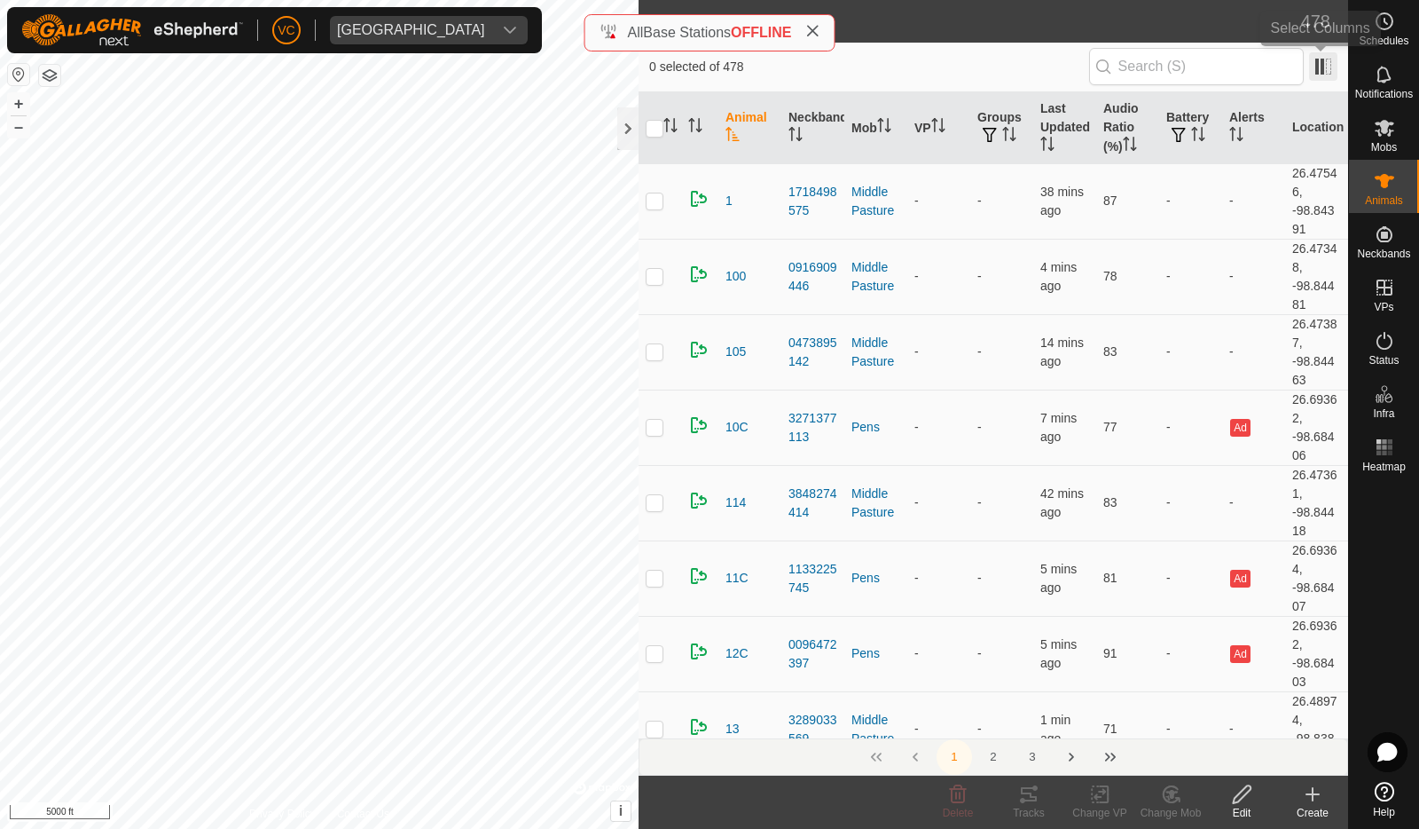
click at [1324, 66] on span at bounding box center [1323, 66] width 28 height 28
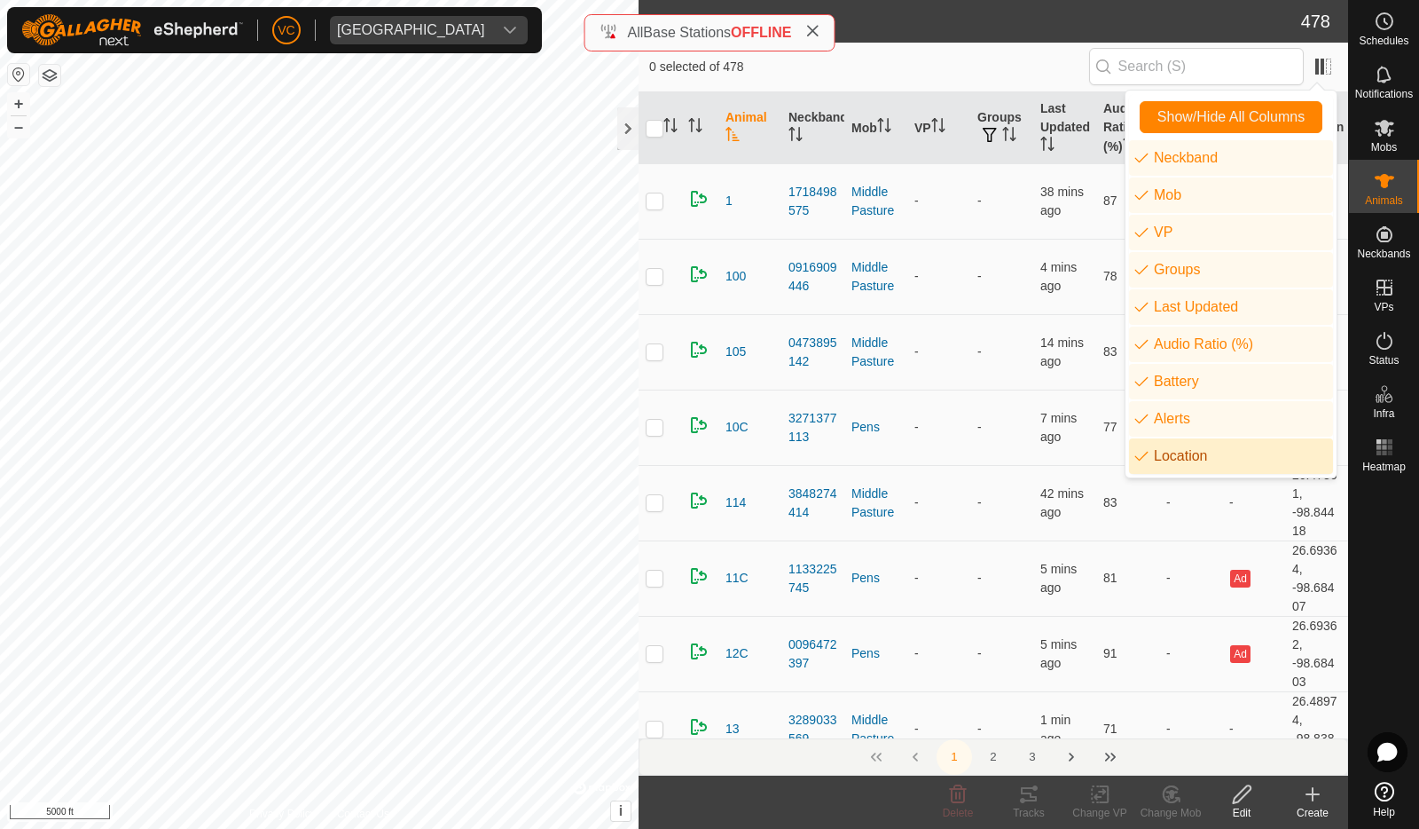
click at [1145, 457] on icon "common.label.location" at bounding box center [1142, 456] width 14 height 14
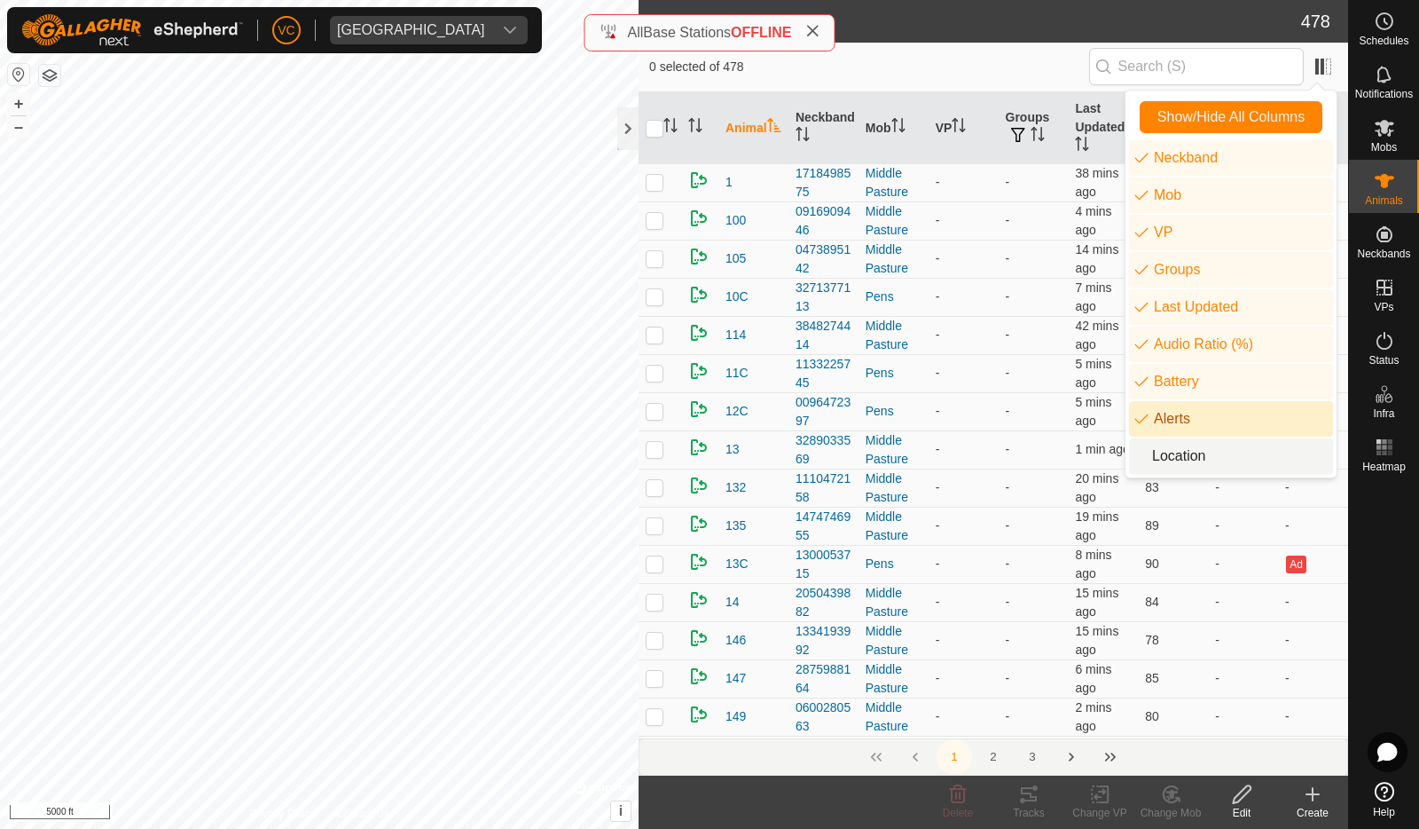
click at [1140, 423] on icon "animal.label.alerts" at bounding box center [1142, 419] width 14 height 14
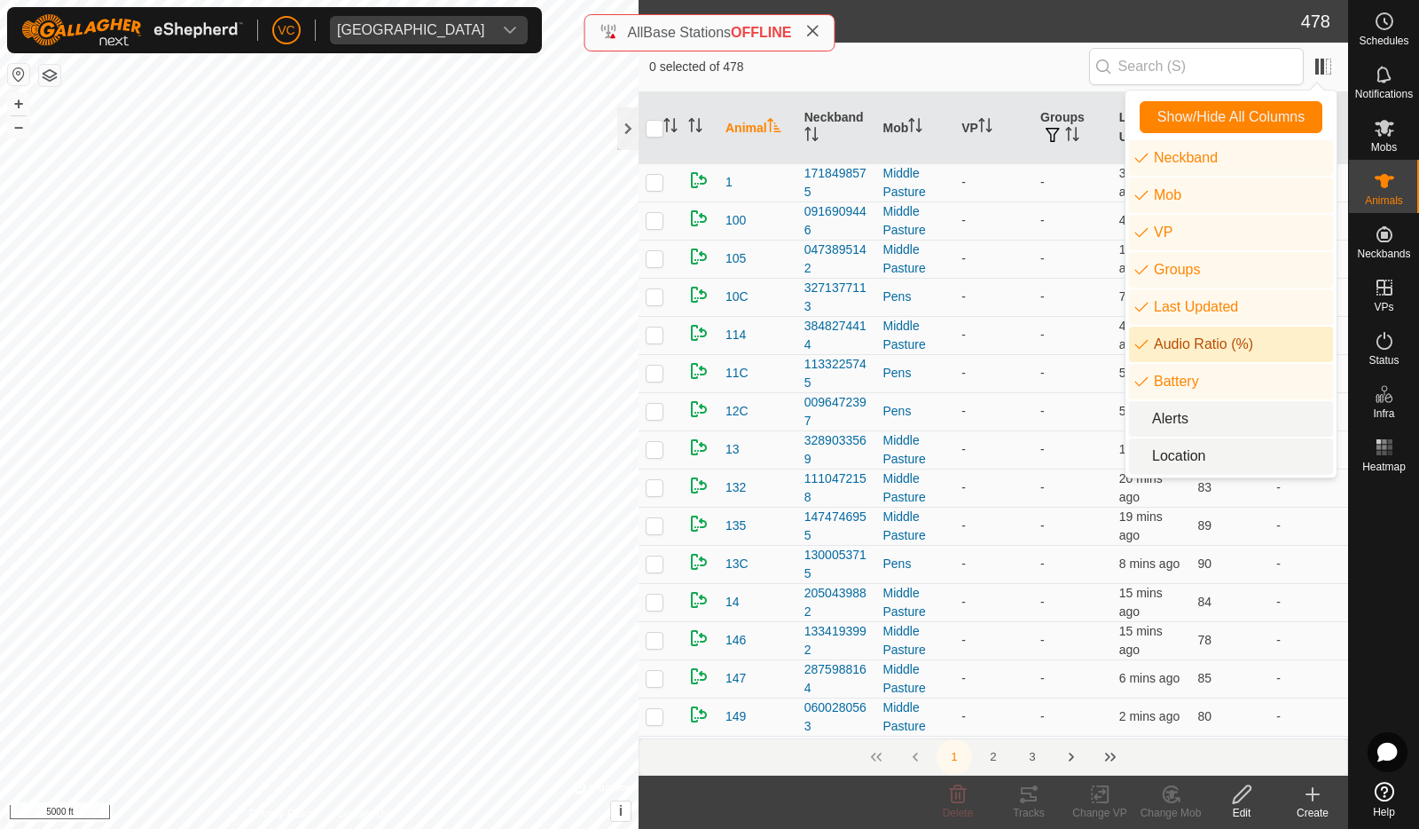
click at [1142, 385] on icon "neckband.label.battery" at bounding box center [1142, 381] width 14 height 14
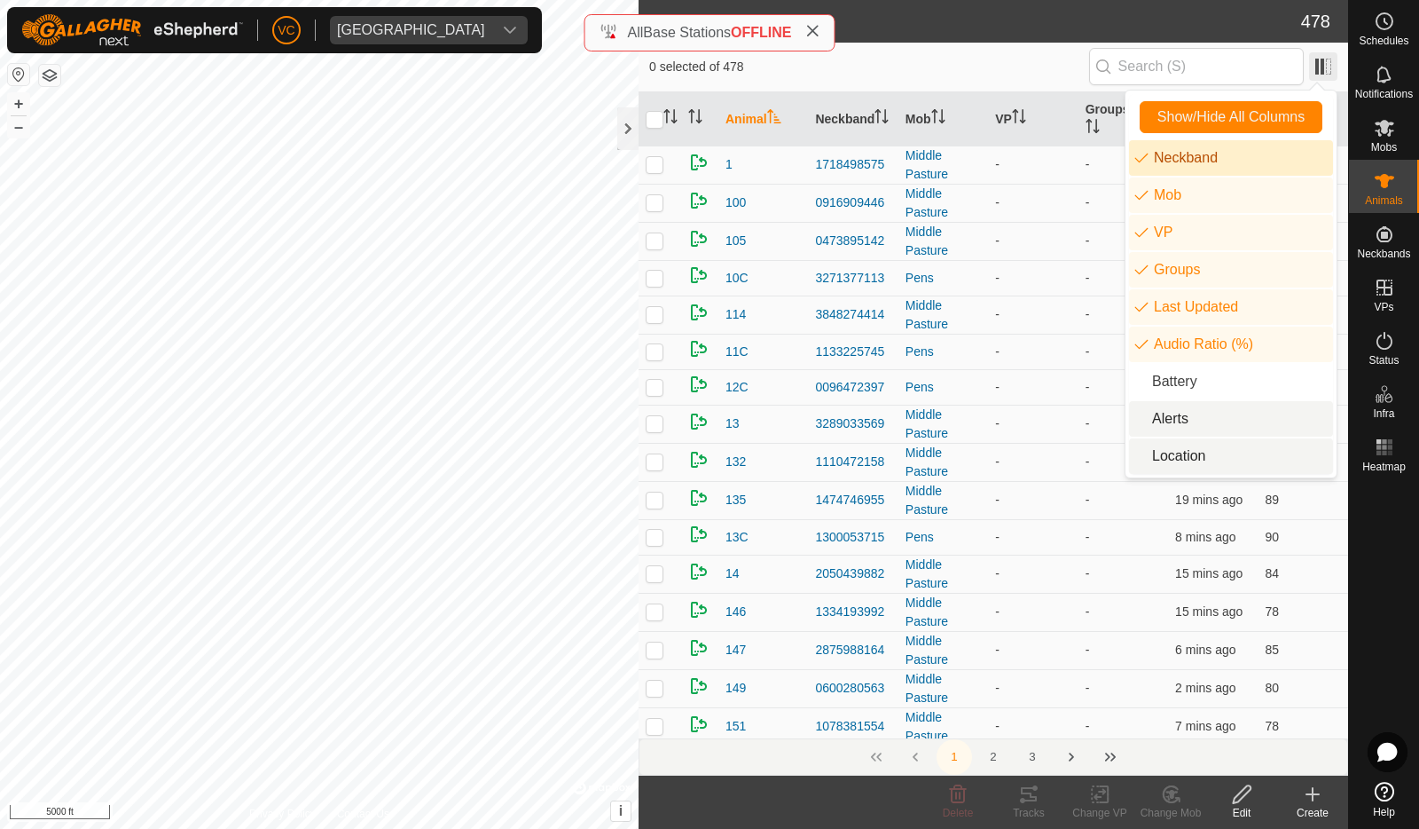
click at [1323, 69] on span at bounding box center [1323, 66] width 28 height 28
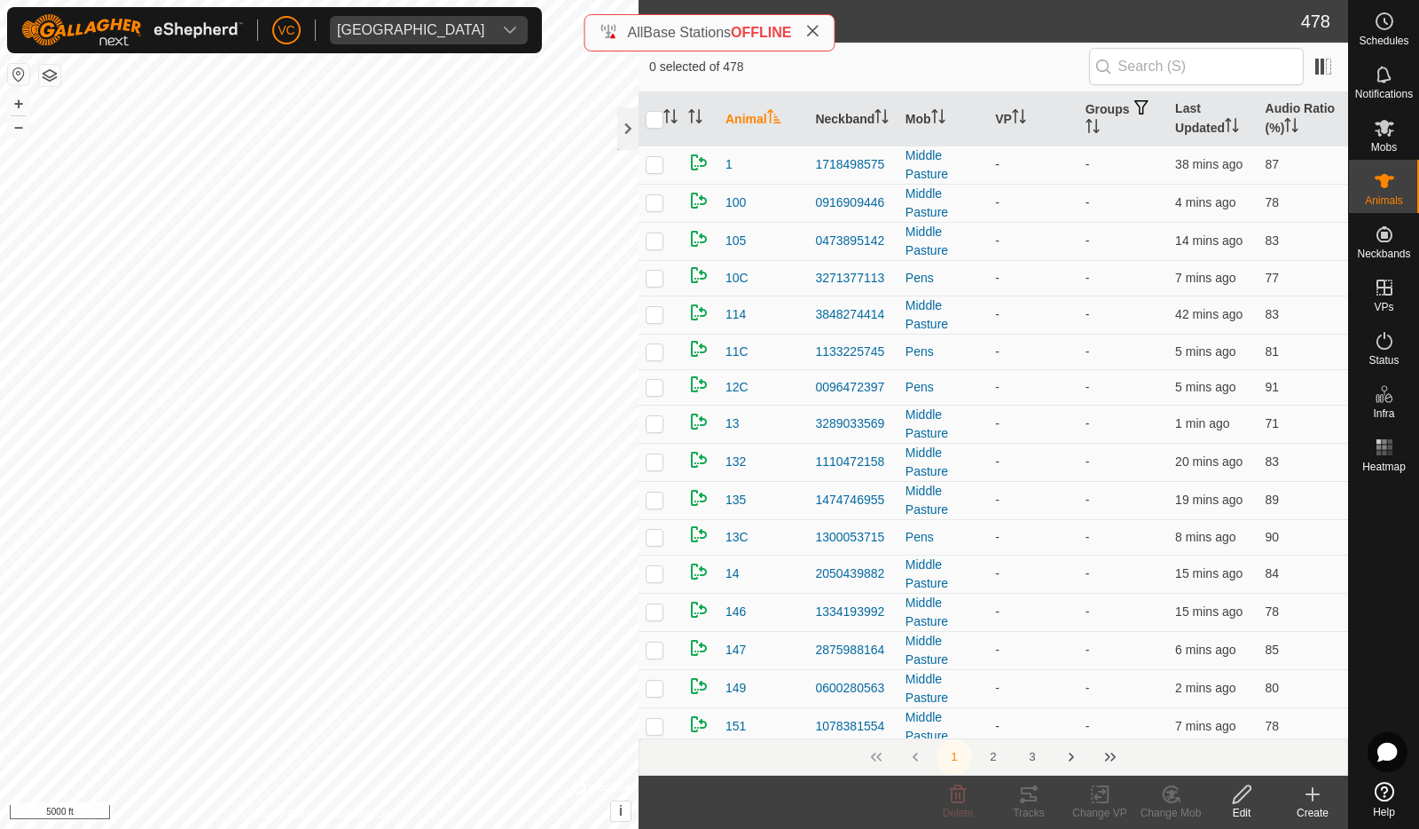
click at [1007, 65] on span "0 selected of 478" at bounding box center [869, 67] width 440 height 19
